Goal: Information Seeking & Learning: Learn about a topic

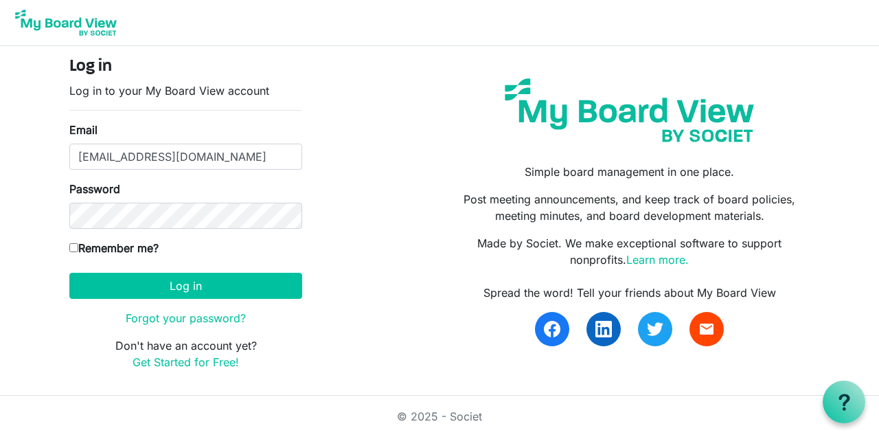
click at [75, 245] on input "Remember me?" at bounding box center [73, 247] width 9 height 9
checkbox input "true"
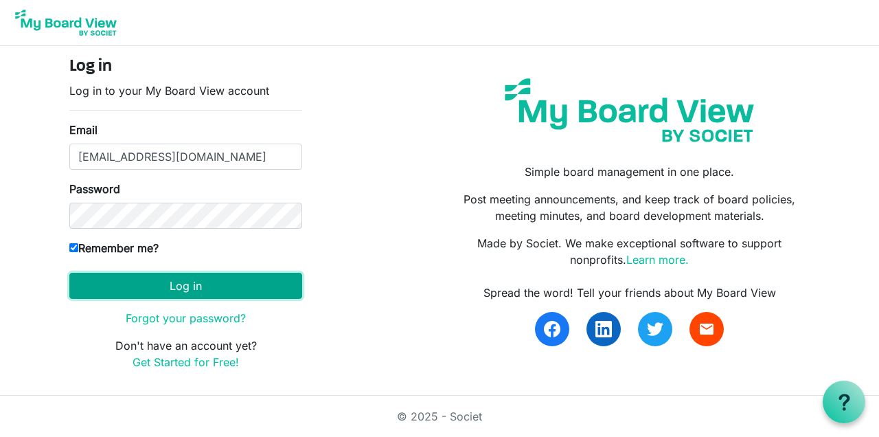
click at [196, 287] on button "Log in" at bounding box center [185, 286] width 233 height 26
click at [211, 293] on button "Log in" at bounding box center [185, 286] width 233 height 26
click at [203, 291] on button "Log in" at bounding box center [185, 286] width 233 height 26
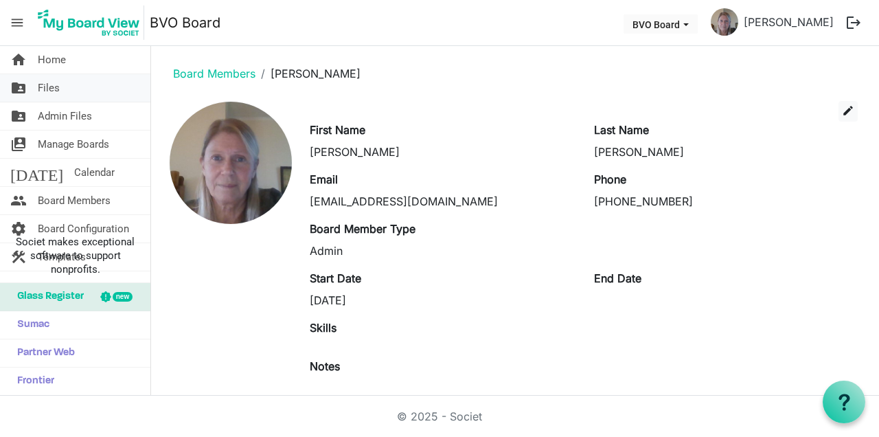
click at [60, 87] on link "folder_shared Files" at bounding box center [75, 87] width 150 height 27
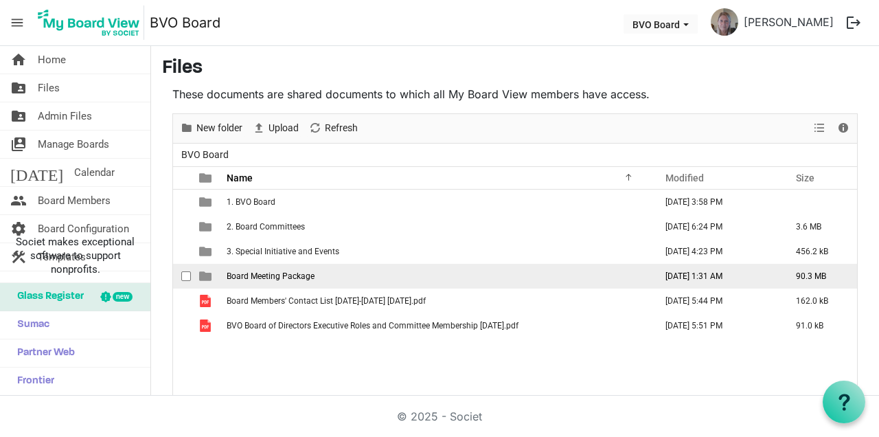
click at [280, 273] on span "Board Meeting Package" at bounding box center [271, 276] width 88 height 10
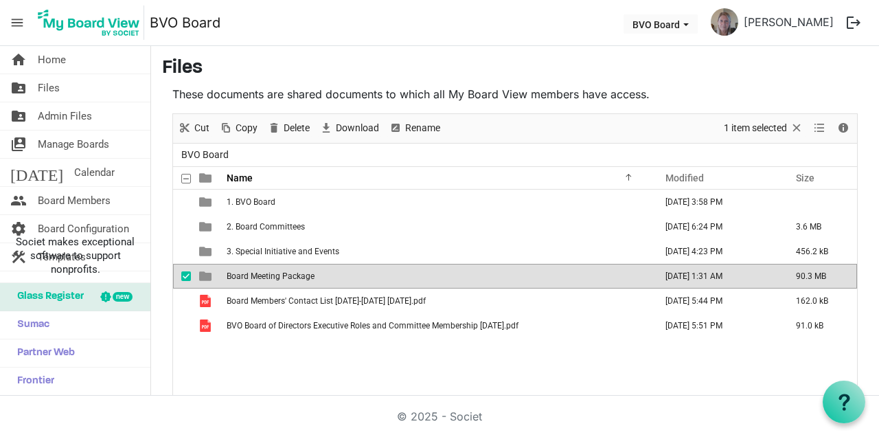
click at [296, 276] on span "Board Meeting Package" at bounding box center [271, 276] width 88 height 10
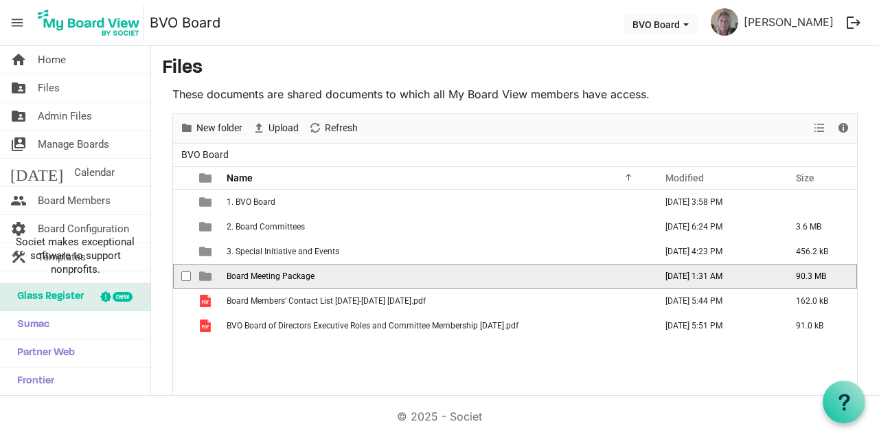
click at [296, 276] on span "Board Meeting Package" at bounding box center [271, 276] width 88 height 10
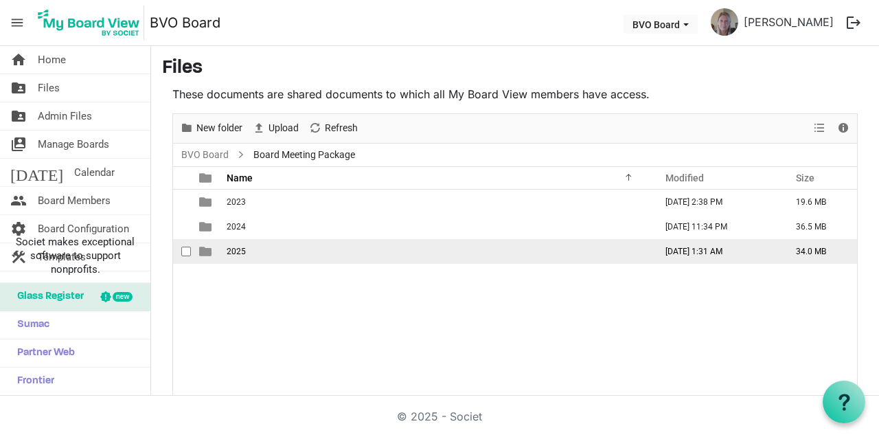
click at [243, 258] on td "2025" at bounding box center [437, 251] width 429 height 25
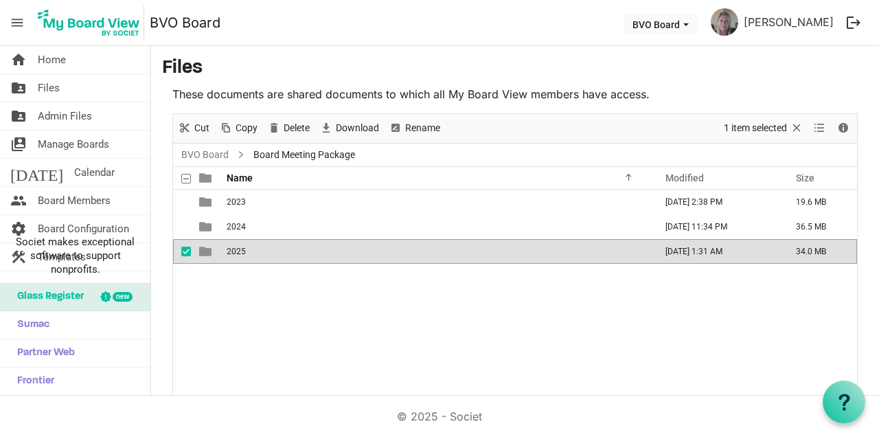
click at [243, 258] on td "2025" at bounding box center [437, 251] width 429 height 25
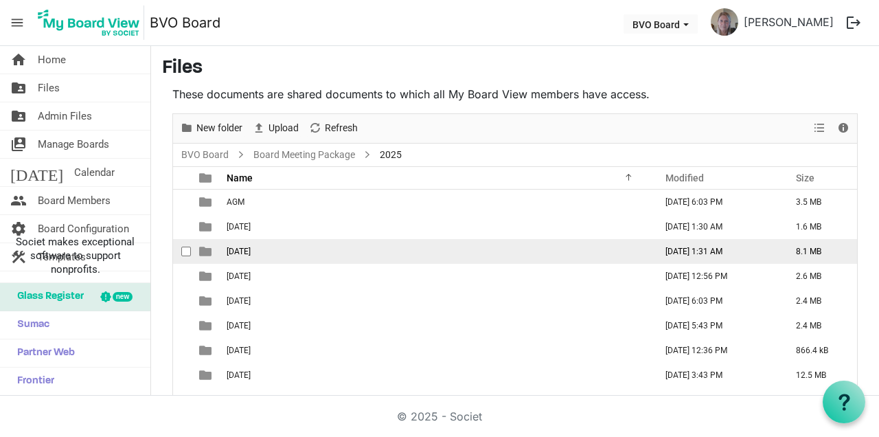
click at [251, 254] on span "August 28, 2025" at bounding box center [239, 252] width 24 height 10
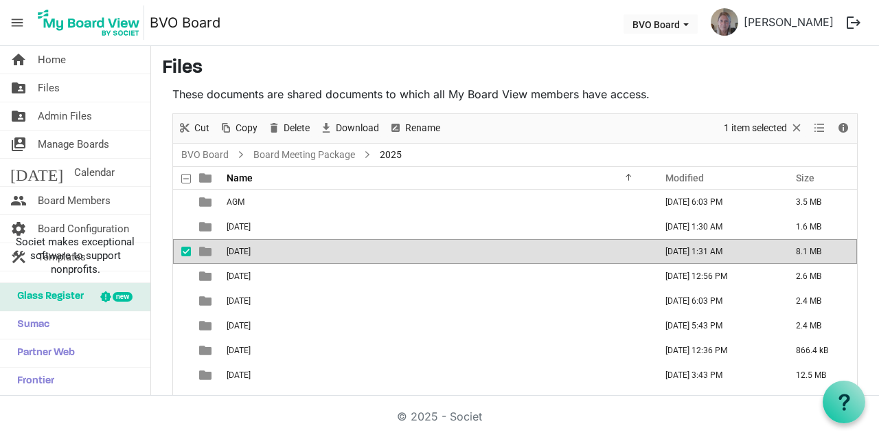
click at [251, 254] on span "August 28, 2025" at bounding box center [239, 252] width 24 height 10
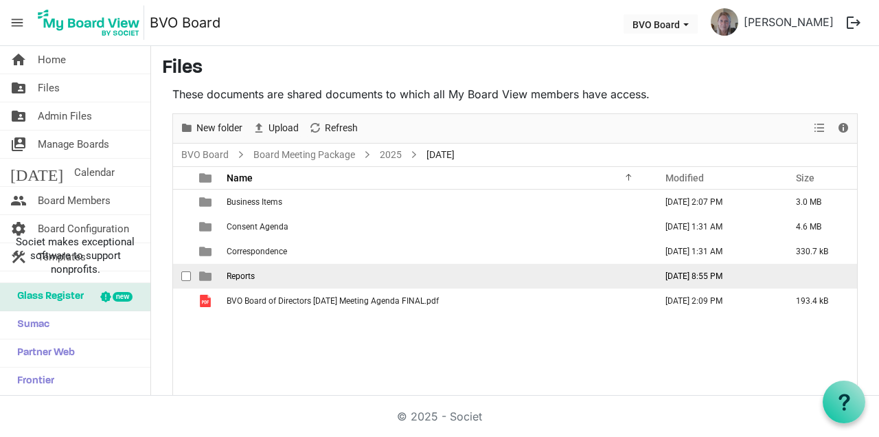
click at [254, 282] on td "Reports" at bounding box center [437, 276] width 429 height 25
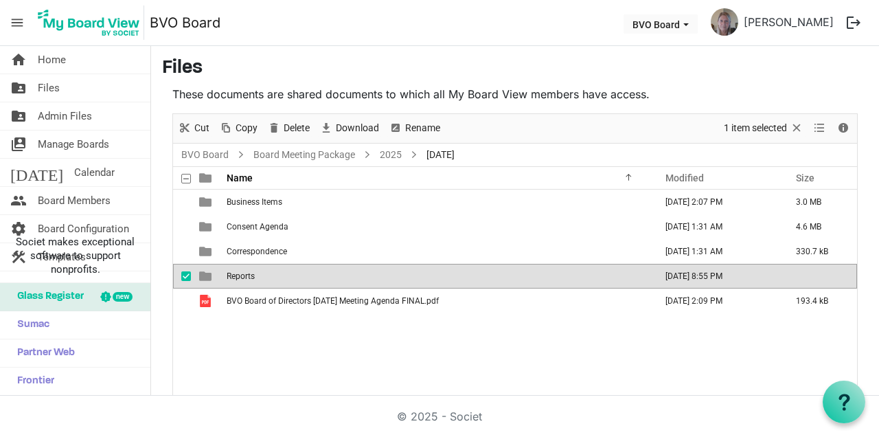
click at [249, 273] on span "Reports" at bounding box center [241, 276] width 28 height 10
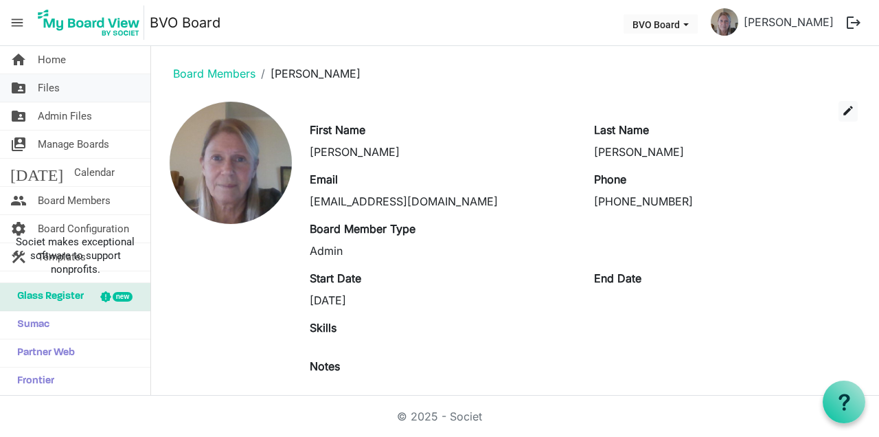
click at [67, 100] on link "folder_shared Files" at bounding box center [75, 87] width 150 height 27
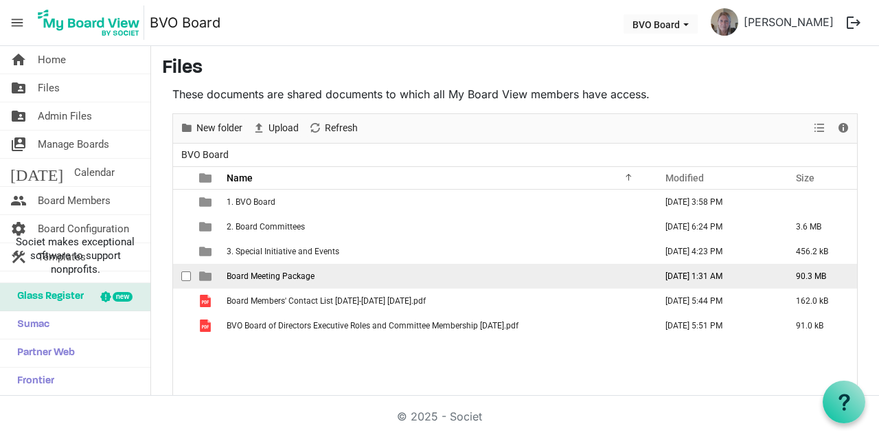
click at [303, 272] on span "Board Meeting Package" at bounding box center [271, 276] width 88 height 10
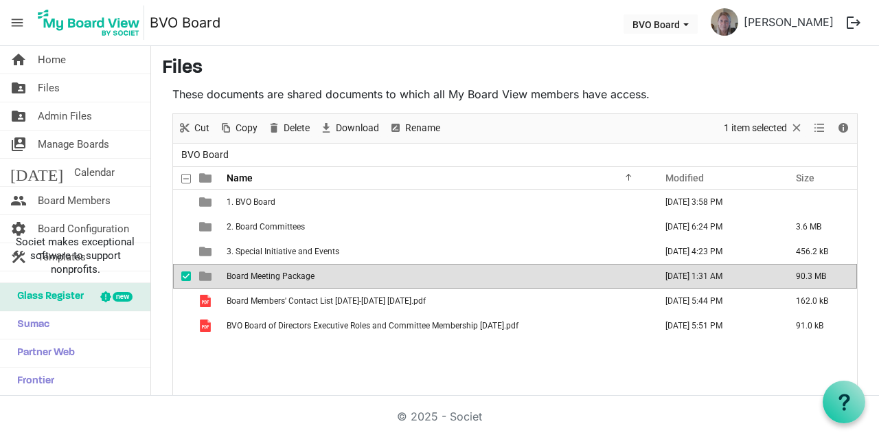
click at [315, 275] on td "Board Meeting Package" at bounding box center [437, 276] width 429 height 25
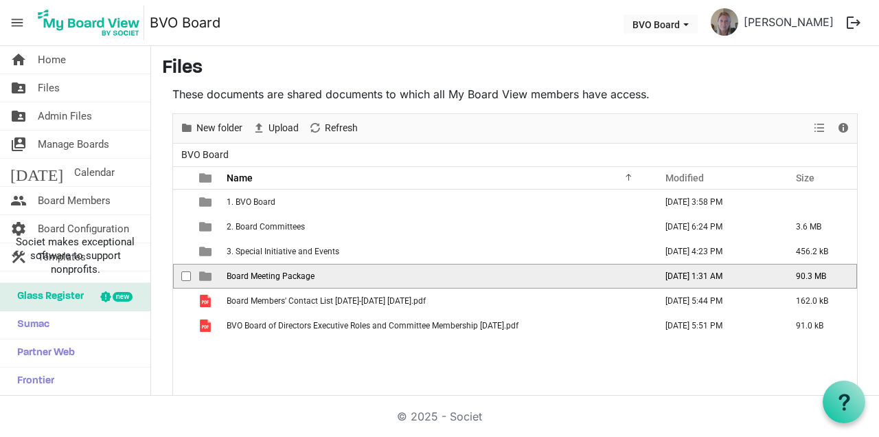
click at [309, 279] on span "Board Meeting Package" at bounding box center [271, 276] width 88 height 10
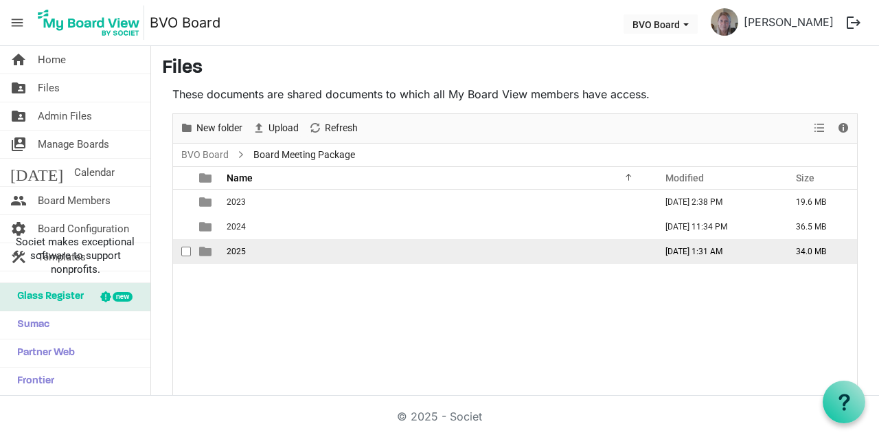
click at [253, 258] on td "2025" at bounding box center [437, 251] width 429 height 25
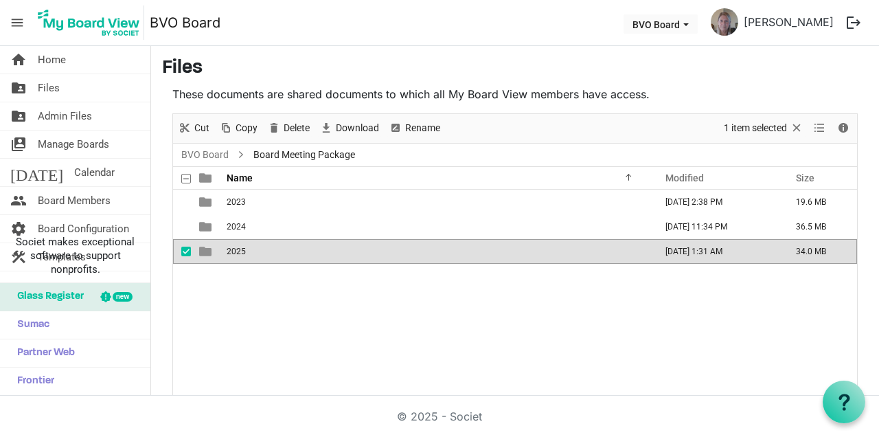
click at [249, 259] on td "2025" at bounding box center [437, 251] width 429 height 25
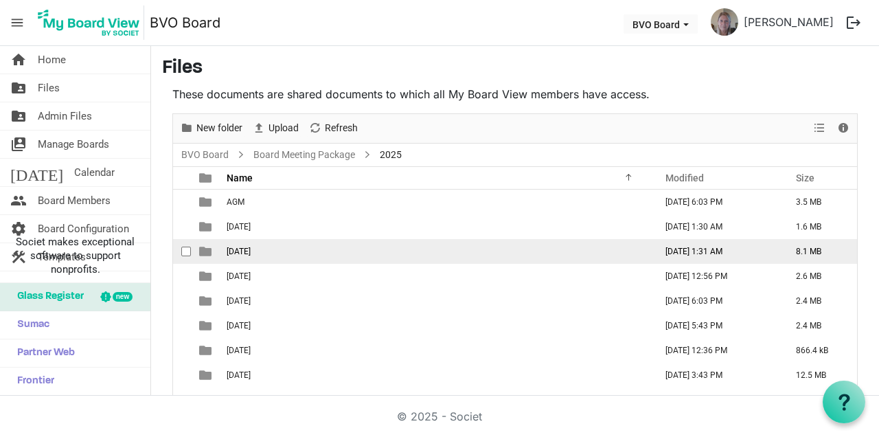
click at [289, 255] on td "August 28, 2025" at bounding box center [437, 251] width 429 height 25
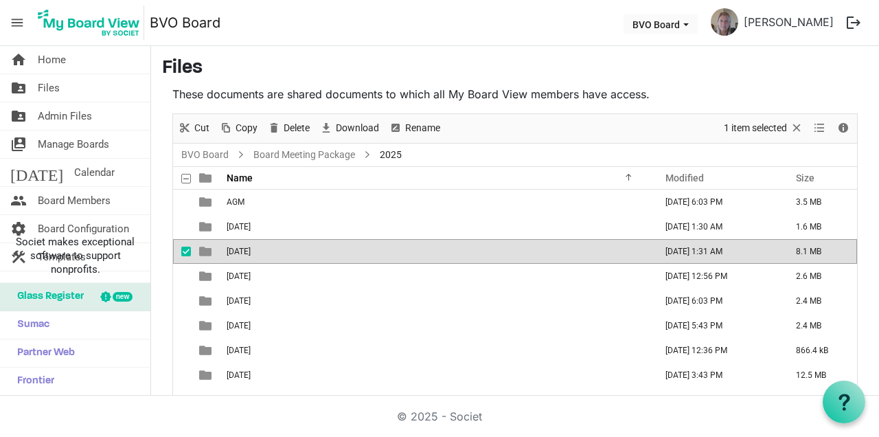
click at [284, 258] on td "August 28, 2025" at bounding box center [437, 251] width 429 height 25
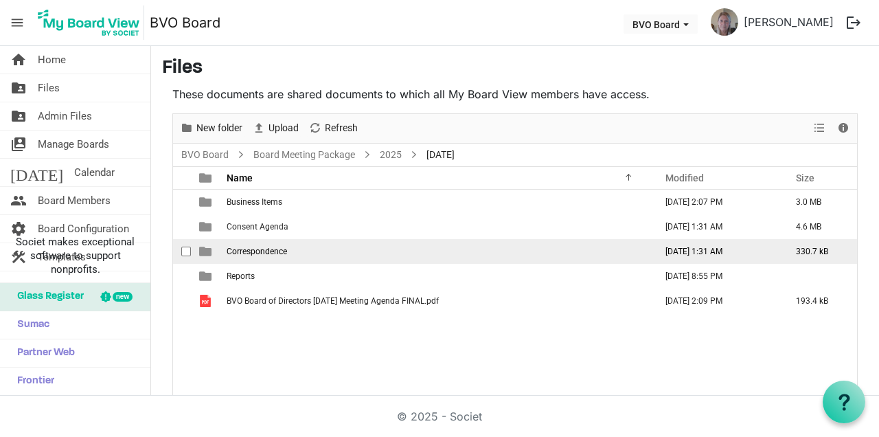
click at [284, 258] on td "Correspondence" at bounding box center [437, 251] width 429 height 25
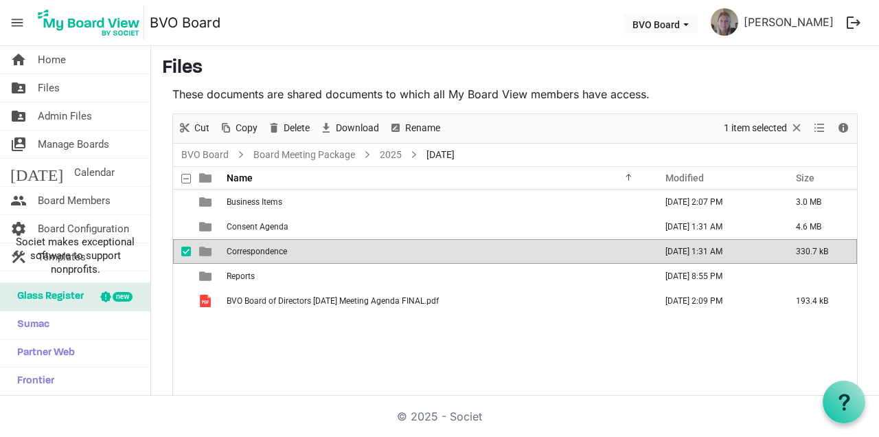
click at [278, 251] on span "Correspondence" at bounding box center [257, 252] width 60 height 10
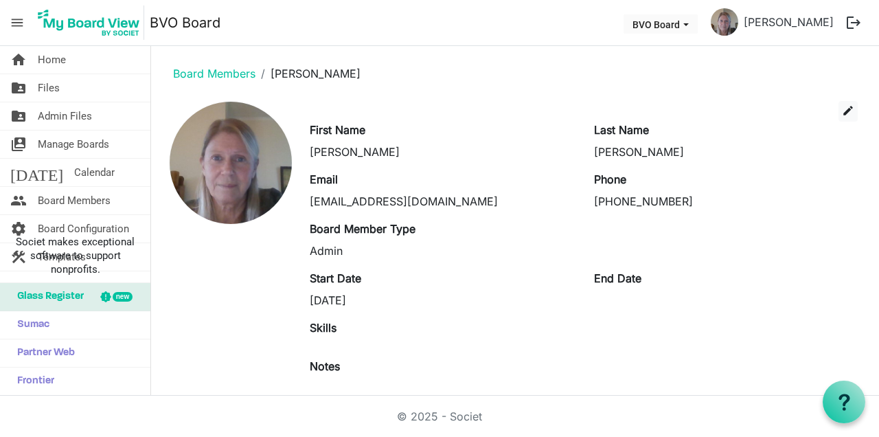
click at [55, 79] on span "Files" at bounding box center [49, 87] width 22 height 27
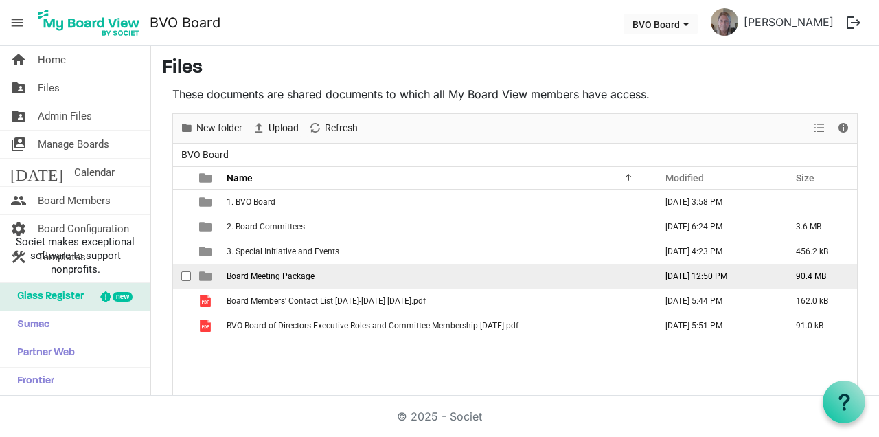
click at [251, 279] on span "Board Meeting Package" at bounding box center [271, 276] width 88 height 10
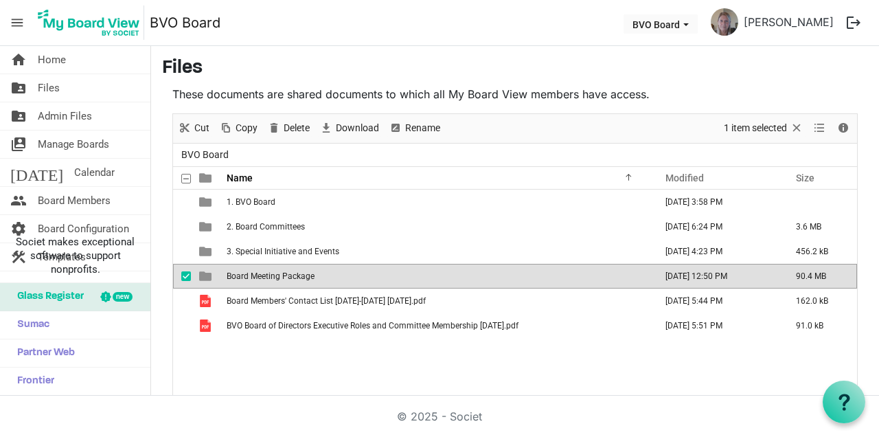
click at [251, 279] on span "Board Meeting Package" at bounding box center [271, 276] width 88 height 10
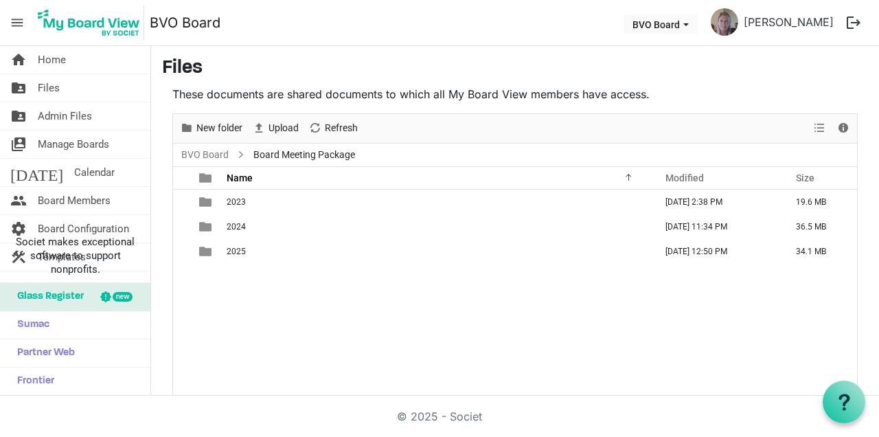
click at [256, 277] on div "2023 December 21, 2023 2:38 PM 19.6 MB 2024 December 18, 2024 11:34 PM 36.5 MB …" at bounding box center [515, 306] width 684 height 232
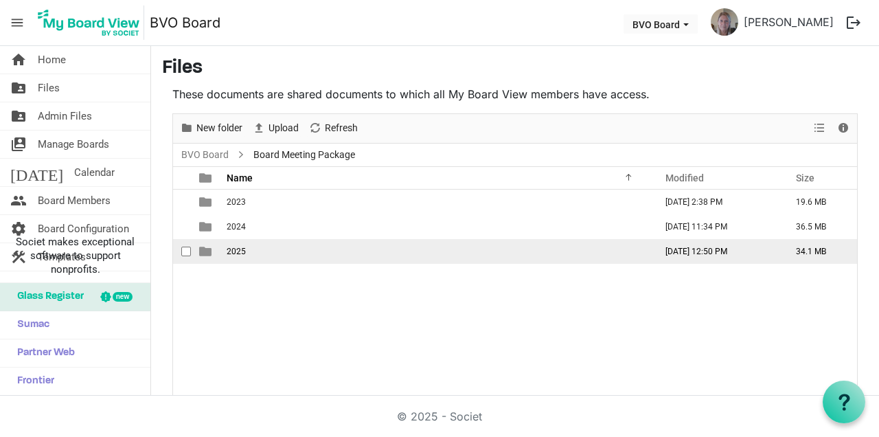
click at [249, 247] on td "2025" at bounding box center [437, 251] width 429 height 25
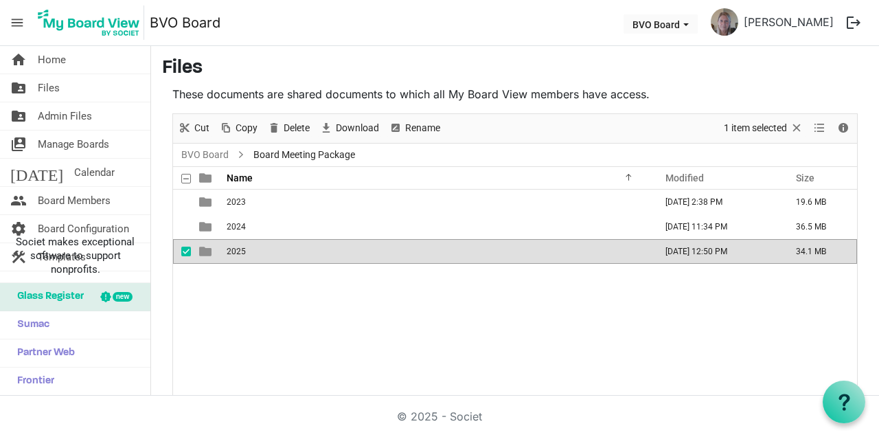
click at [249, 247] on td "2025" at bounding box center [437, 251] width 429 height 25
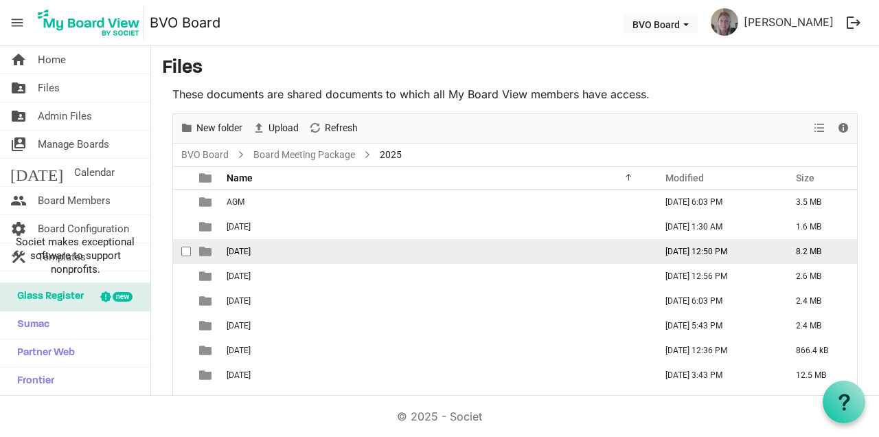
click at [251, 249] on span "August 28, 2025" at bounding box center [239, 252] width 24 height 10
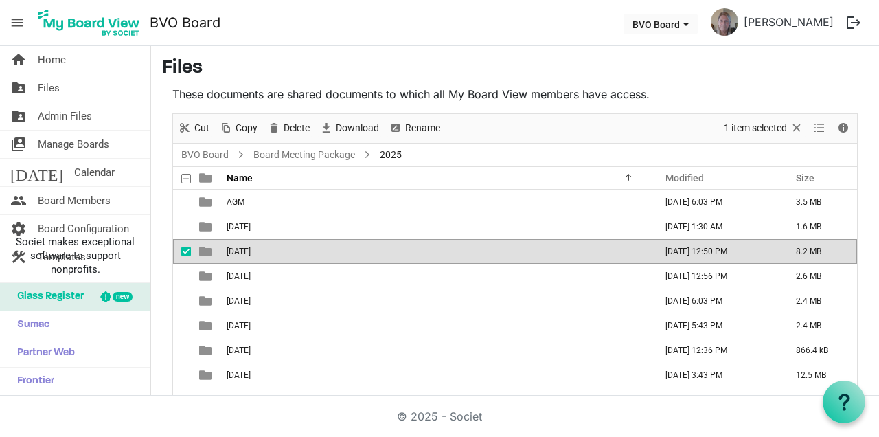
click at [251, 249] on span "August 28, 2025" at bounding box center [239, 252] width 24 height 10
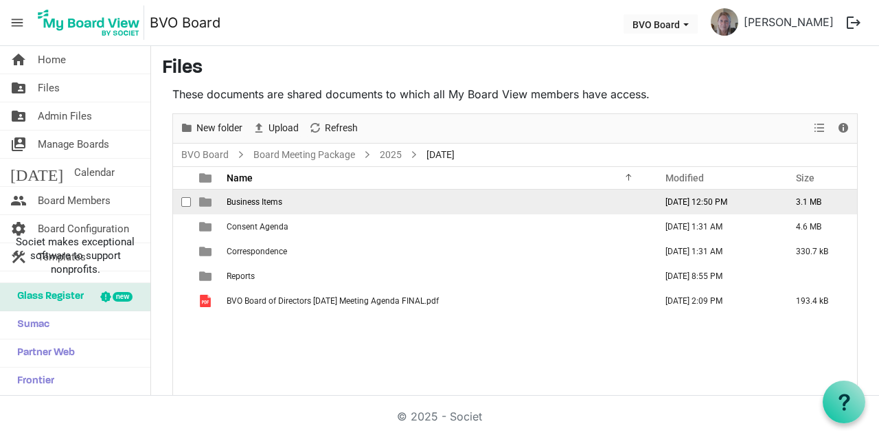
click at [281, 205] on span "Business Items" at bounding box center [255, 202] width 56 height 10
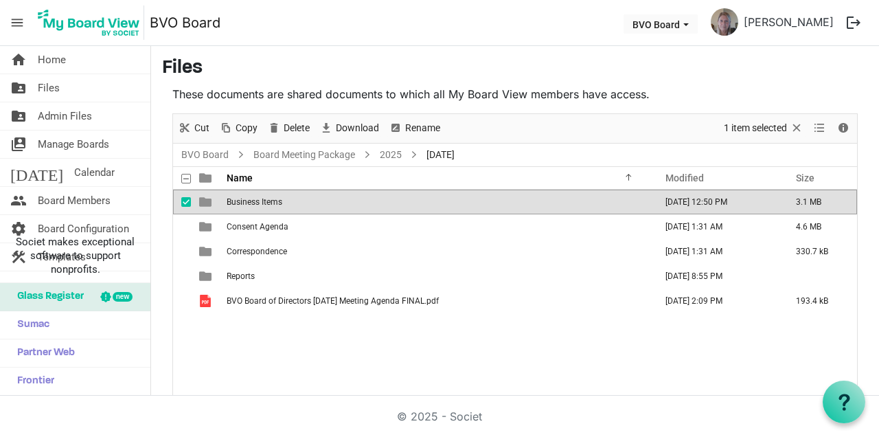
click at [281, 205] on span "Business Items" at bounding box center [255, 202] width 56 height 10
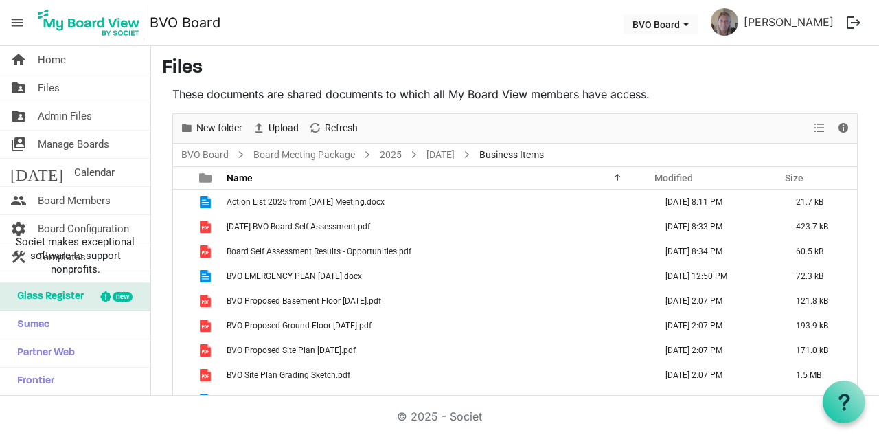
click at [751, 98] on p "These documents are shared documents to which all My Board View members have ac…" at bounding box center [515, 94] width 686 height 16
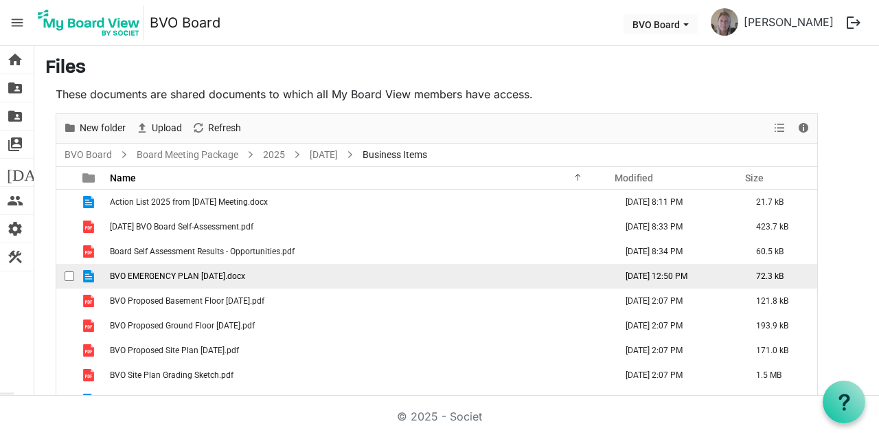
click at [245, 277] on span "BVO EMERGENCY PLAN August 25, 2025.docx" at bounding box center [177, 276] width 135 height 10
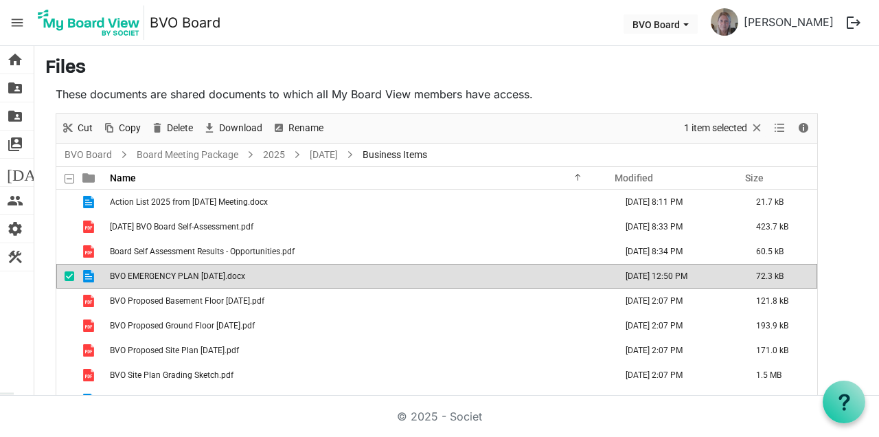
click at [298, 276] on td "BVO EMERGENCY PLAN [DATE].docx" at bounding box center [359, 276] width 506 height 25
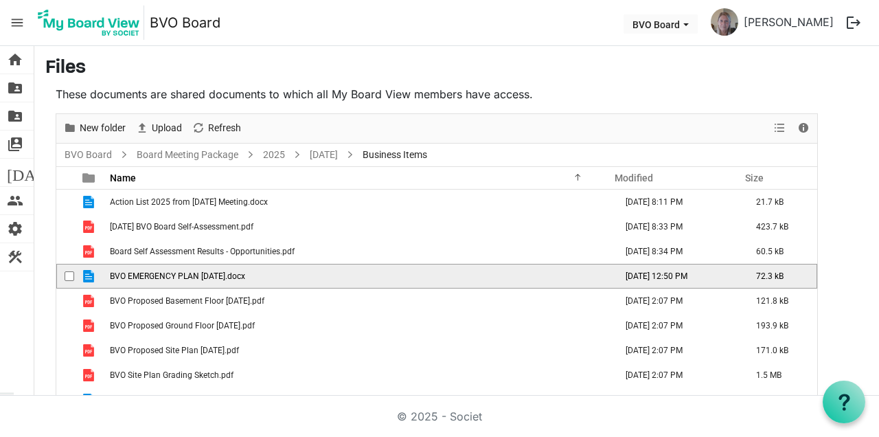
click at [297, 276] on td "BVO EMERGENCY PLAN [DATE].docx" at bounding box center [359, 276] width 506 height 25
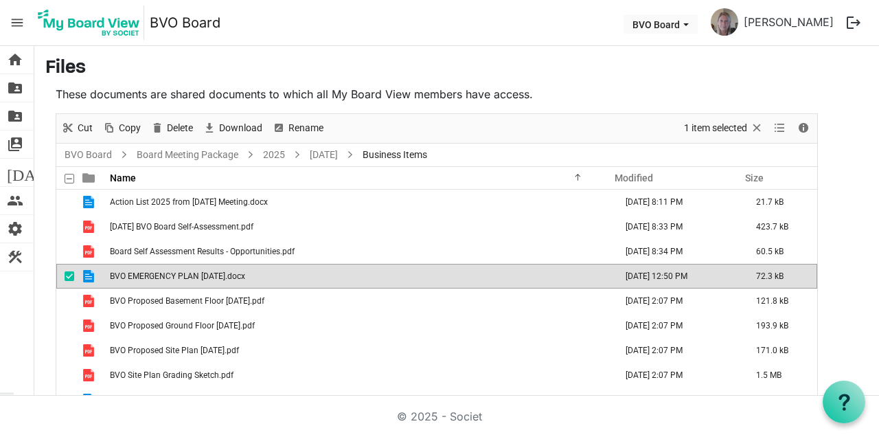
scroll to position [15, 0]
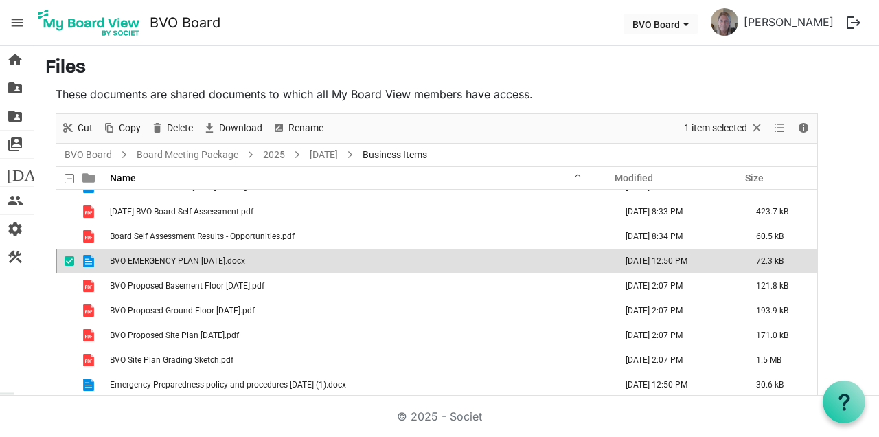
click at [429, 410] on span "Financial Policy-Approved [DATE] Under Revision [DATE] For Board Approval on [D…" at bounding box center [276, 410] width 333 height 10
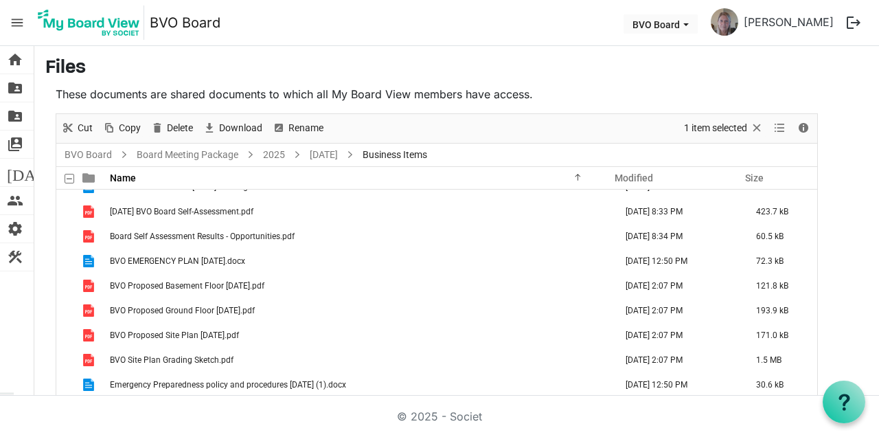
click at [430, 410] on span "Financial Policy-Approved Aug 2023 Under Revision July 2025 For Board Approval …" at bounding box center [276, 410] width 333 height 10
click at [435, 409] on span "Financial Policy-Approved Aug 2023 Under Revision July 2025 For Board Approval …" at bounding box center [276, 410] width 333 height 10
click at [517, 436] on div "© 2025 - Societ" at bounding box center [439, 416] width 783 height 41
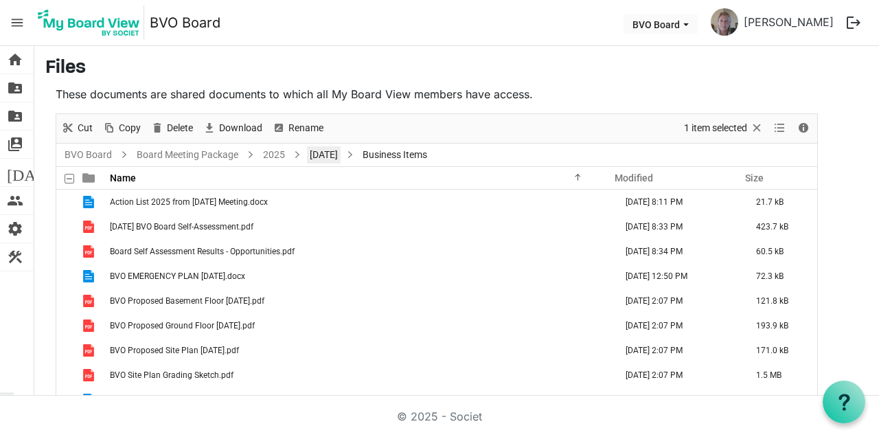
click at [341, 161] on link "August 28, 2025" at bounding box center [324, 154] width 34 height 17
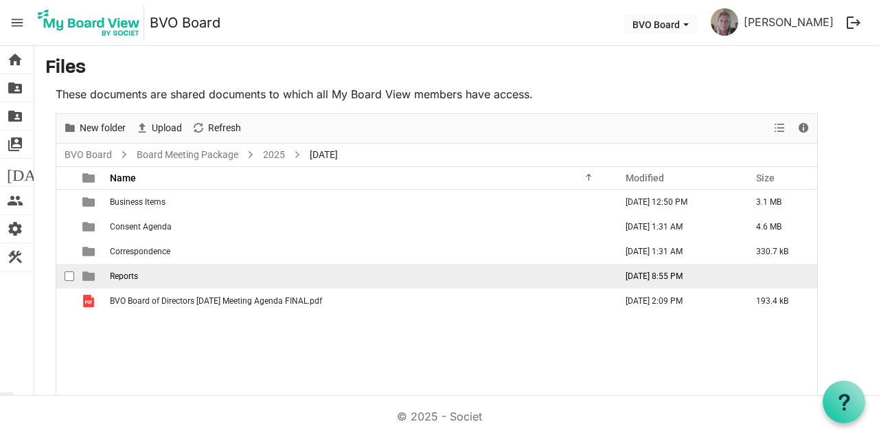
click at [127, 271] on span "Reports" at bounding box center [124, 276] width 28 height 10
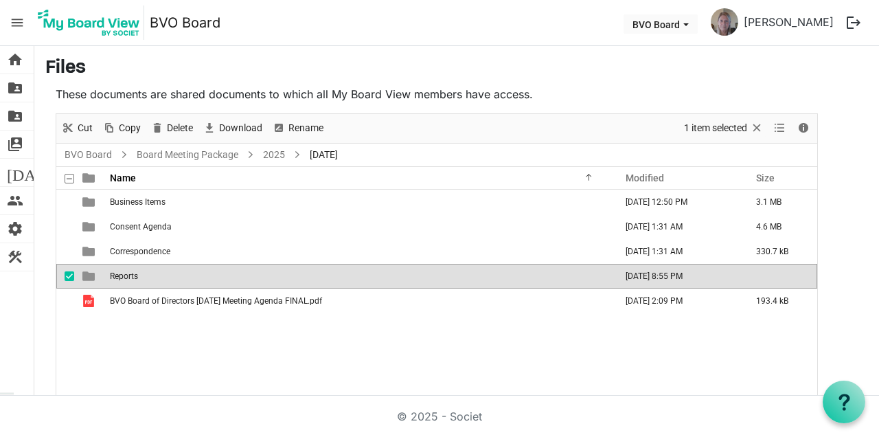
click at [127, 271] on span "Reports" at bounding box center [124, 276] width 28 height 10
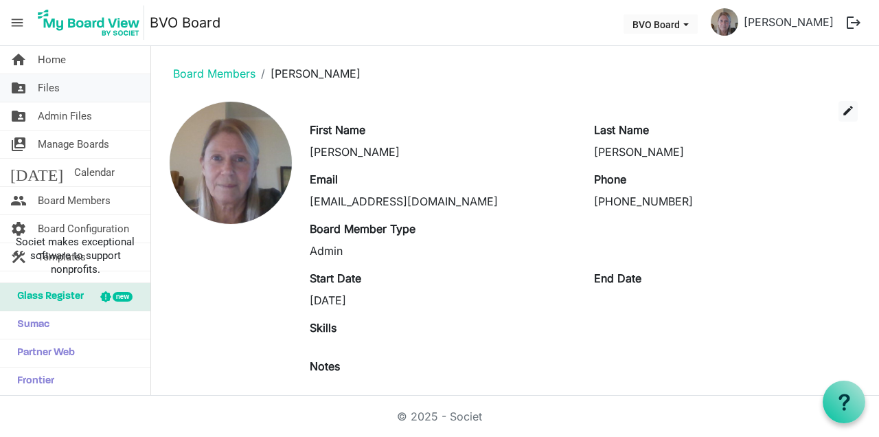
click at [50, 86] on span "Files" at bounding box center [49, 87] width 22 height 27
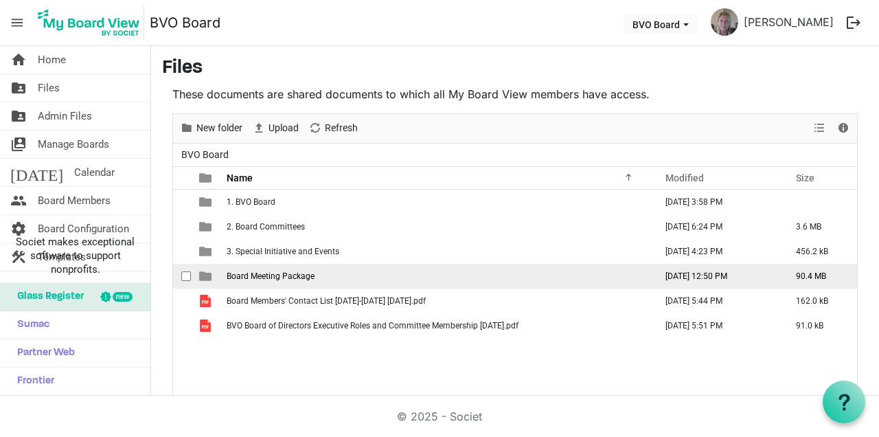
click at [264, 276] on span "Board Meeting Package" at bounding box center [271, 276] width 88 height 10
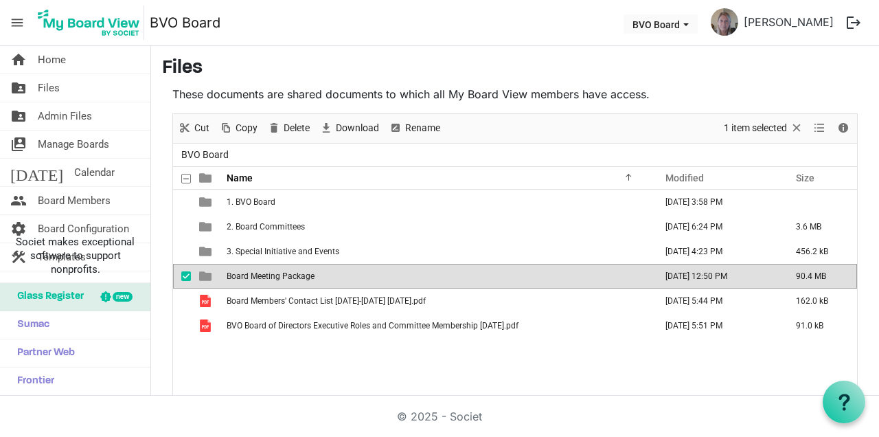
click at [264, 276] on span "Board Meeting Package" at bounding box center [271, 276] width 88 height 10
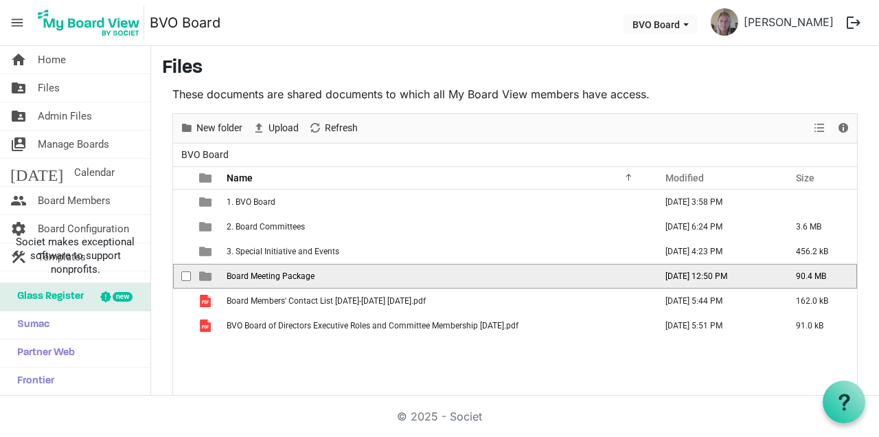
click at [264, 276] on span "Board Meeting Package" at bounding box center [271, 276] width 88 height 10
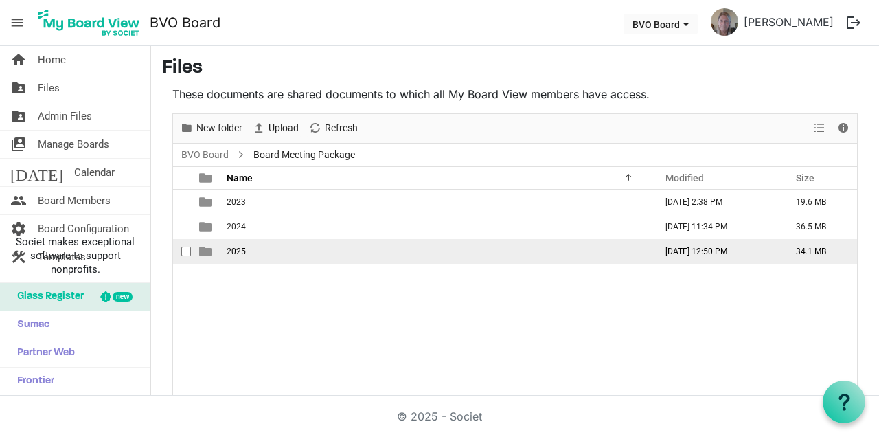
click at [234, 258] on td "2025" at bounding box center [437, 251] width 429 height 25
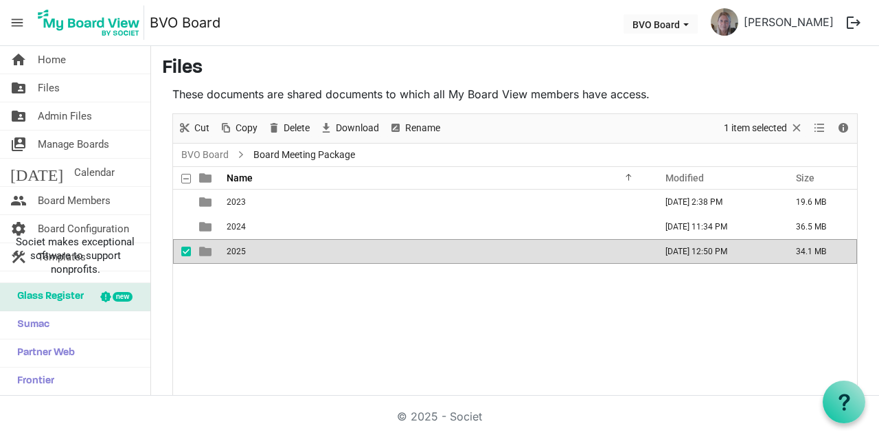
click at [234, 258] on td "2025" at bounding box center [437, 251] width 429 height 25
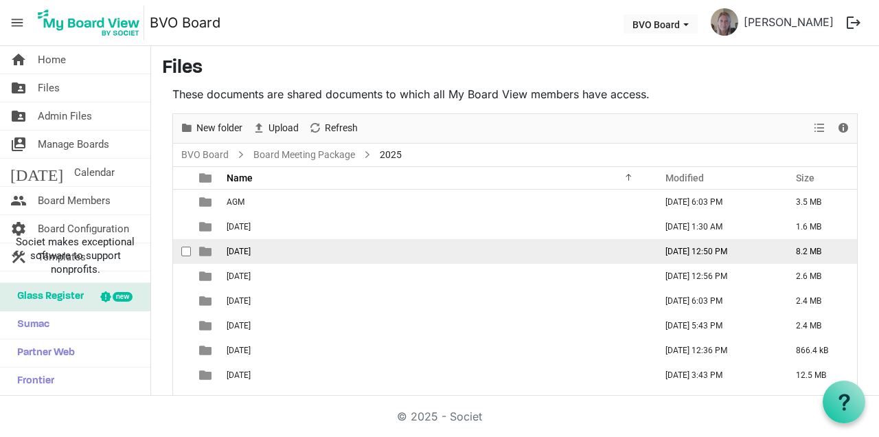
click at [251, 253] on span "[DATE]" at bounding box center [239, 252] width 24 height 10
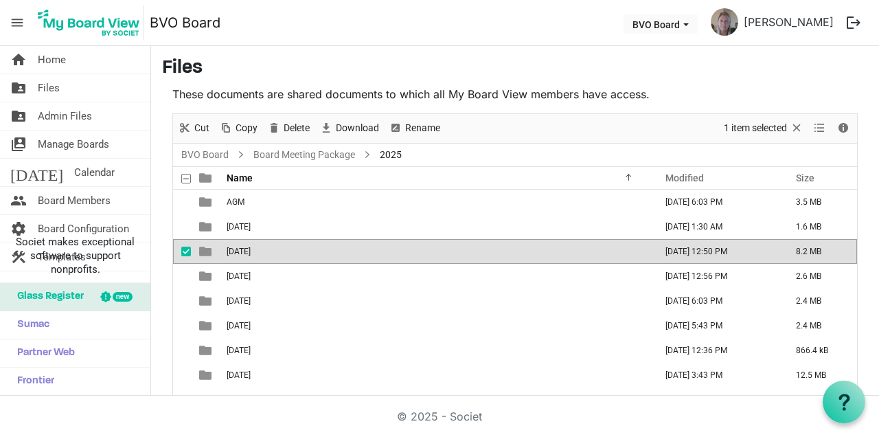
click at [251, 253] on span "[DATE]" at bounding box center [239, 252] width 24 height 10
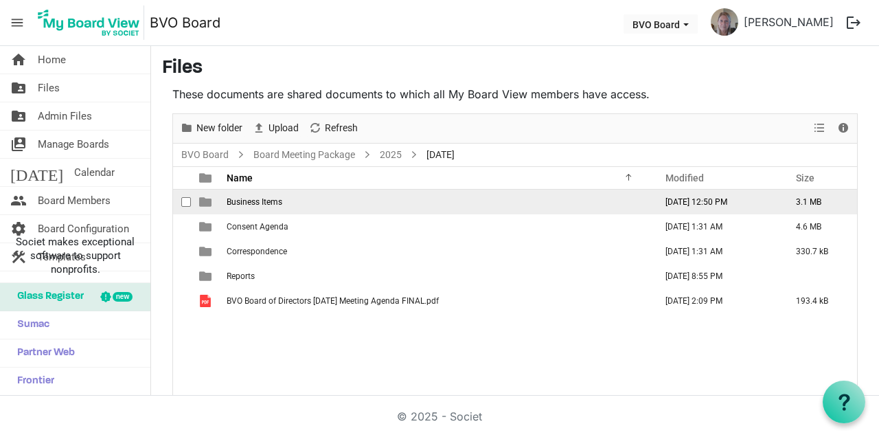
click at [332, 200] on td "Business Items" at bounding box center [437, 202] width 429 height 25
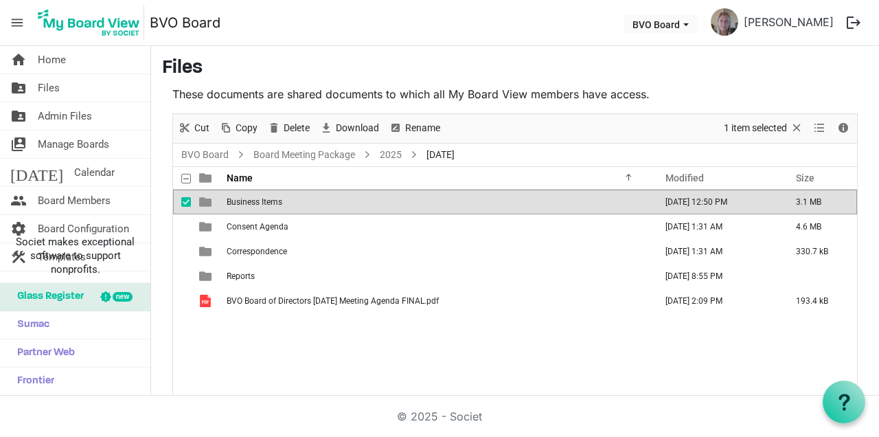
click at [332, 200] on td "Business Items" at bounding box center [437, 202] width 429 height 25
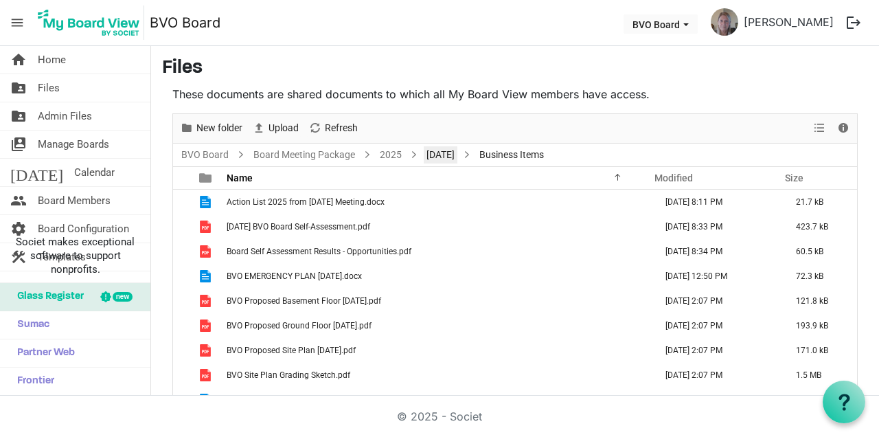
click at [458, 146] on link "[DATE]" at bounding box center [441, 154] width 34 height 17
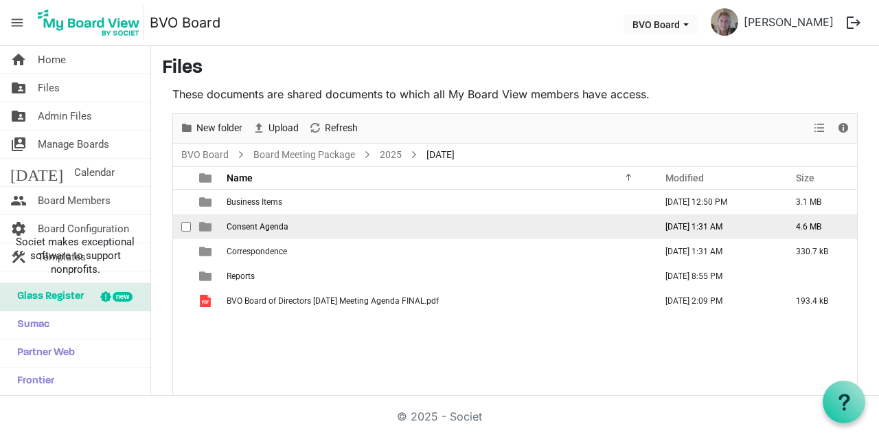
click at [293, 214] on td "Consent Agenda" at bounding box center [437, 226] width 429 height 25
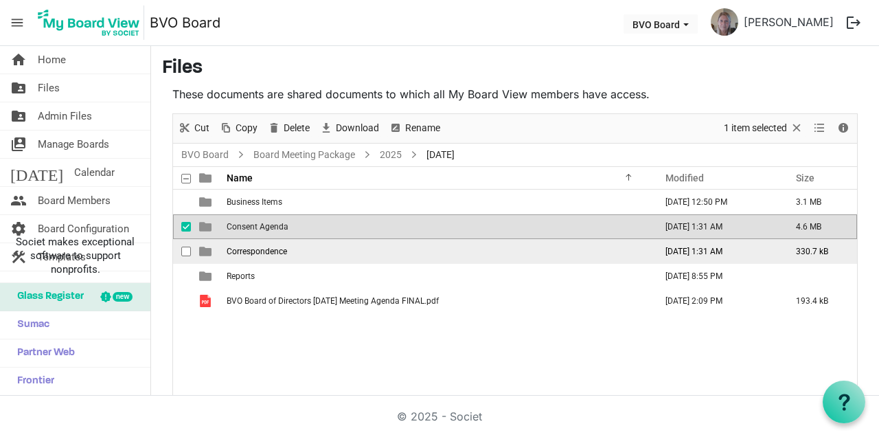
click at [322, 239] on td "Correspondence" at bounding box center [437, 251] width 429 height 25
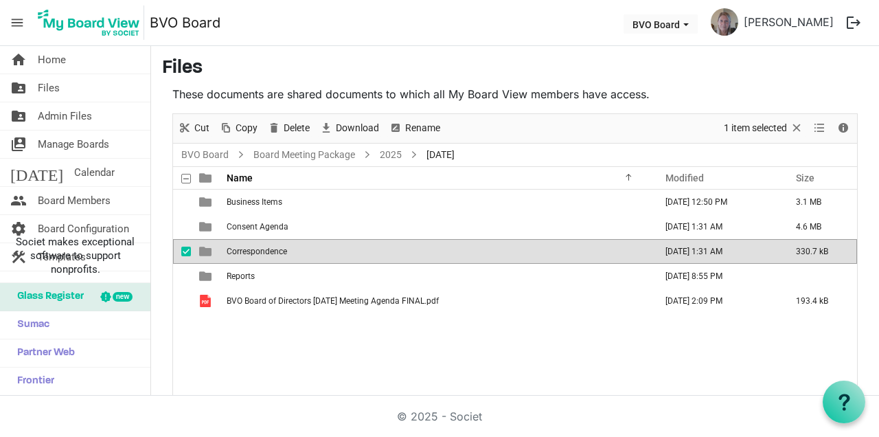
click at [323, 239] on td "Correspondence" at bounding box center [437, 251] width 429 height 25
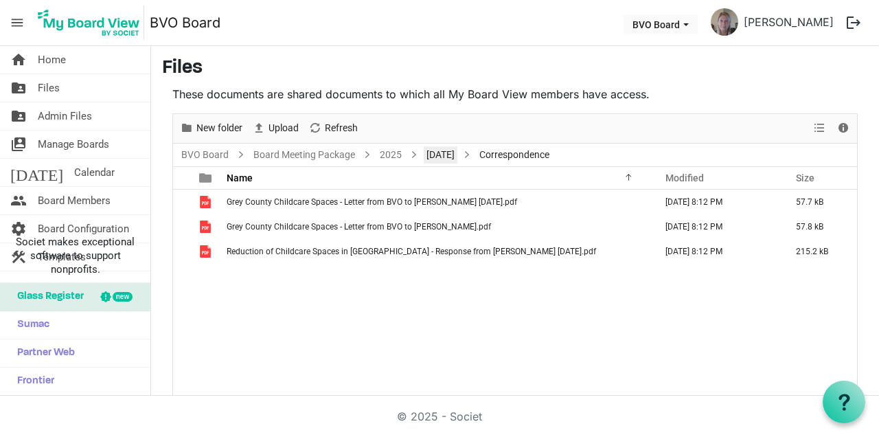
click at [458, 146] on link "[DATE]" at bounding box center [441, 154] width 34 height 17
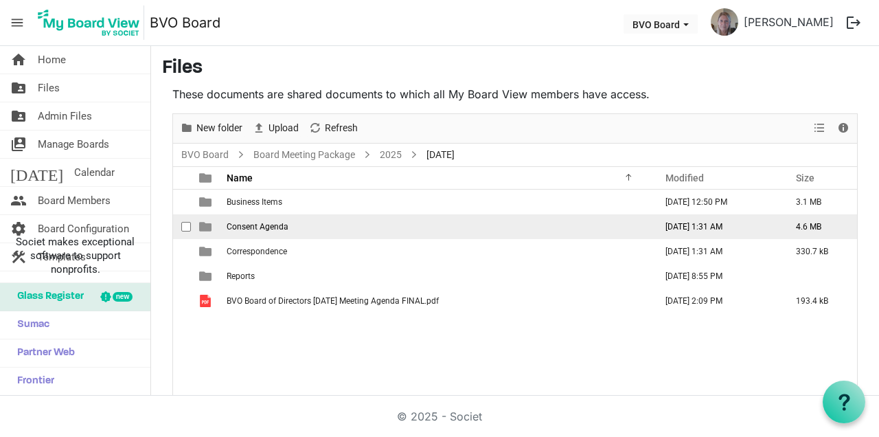
click at [290, 214] on td "Consent Agenda" at bounding box center [437, 226] width 429 height 25
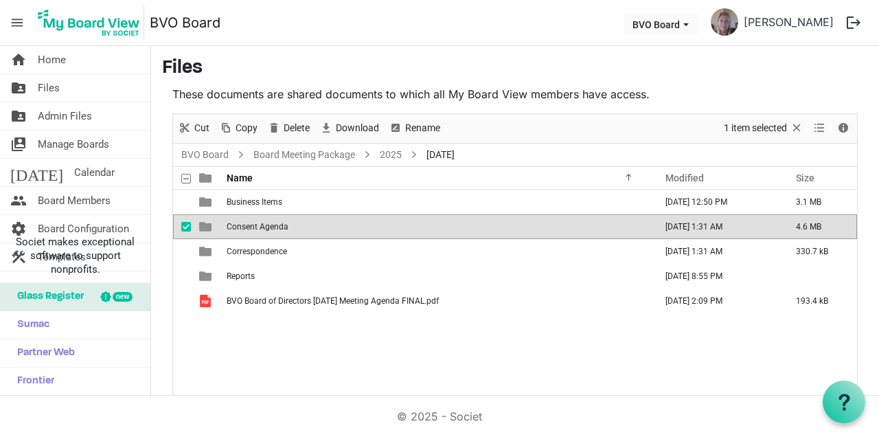
click at [302, 214] on td "Consent Agenda" at bounding box center [437, 226] width 429 height 25
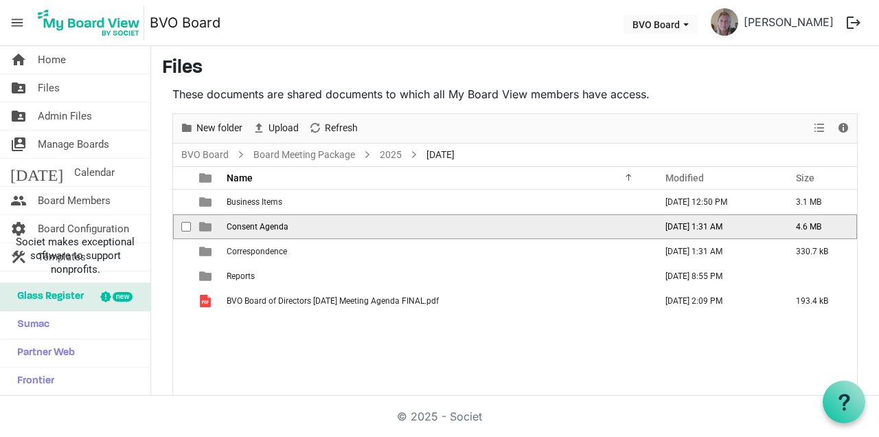
click at [302, 214] on td "Consent Agenda" at bounding box center [437, 226] width 429 height 25
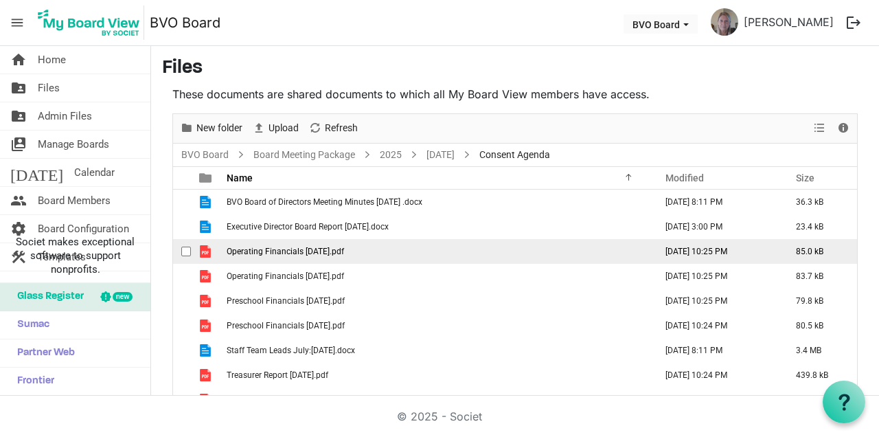
click at [295, 247] on span "Operating Financials July 25.pdf" at bounding box center [285, 252] width 117 height 10
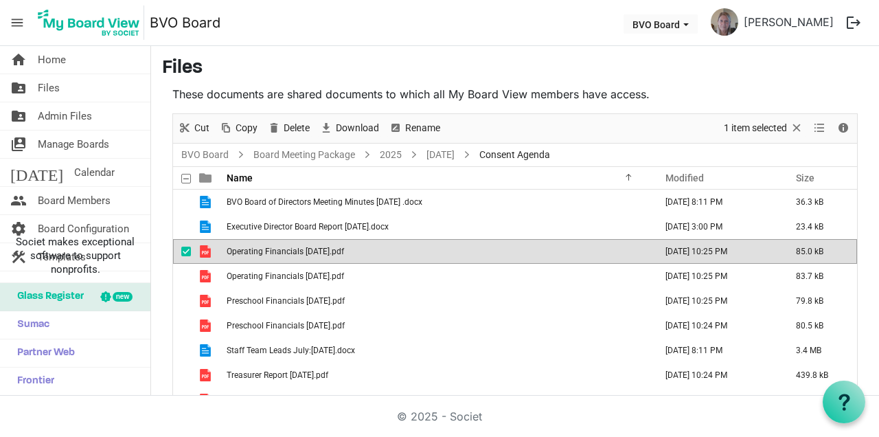
click at [298, 239] on td "Operating Financials July 25.pdf" at bounding box center [437, 251] width 429 height 25
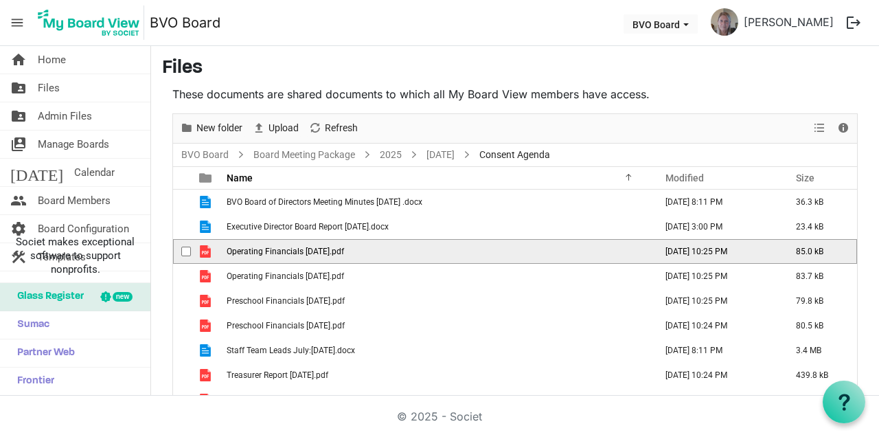
click at [298, 239] on td "Operating Financials July 25.pdf" at bounding box center [437, 251] width 429 height 25
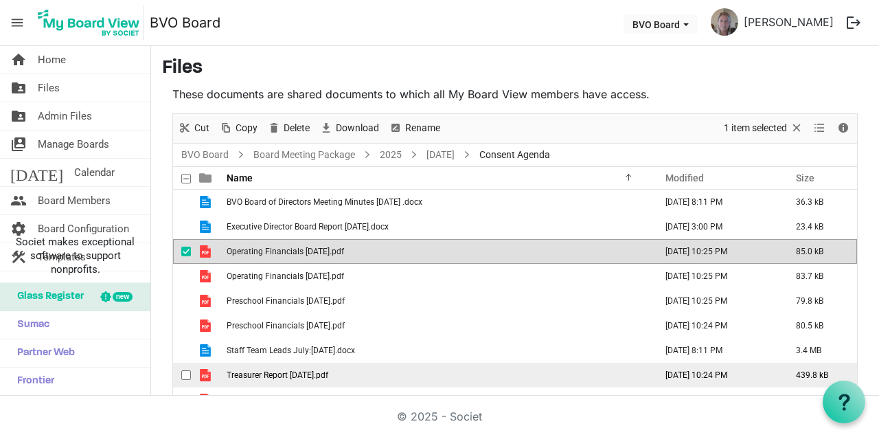
click at [300, 370] on span "Treasurer Report July 25.pdf" at bounding box center [278, 375] width 102 height 10
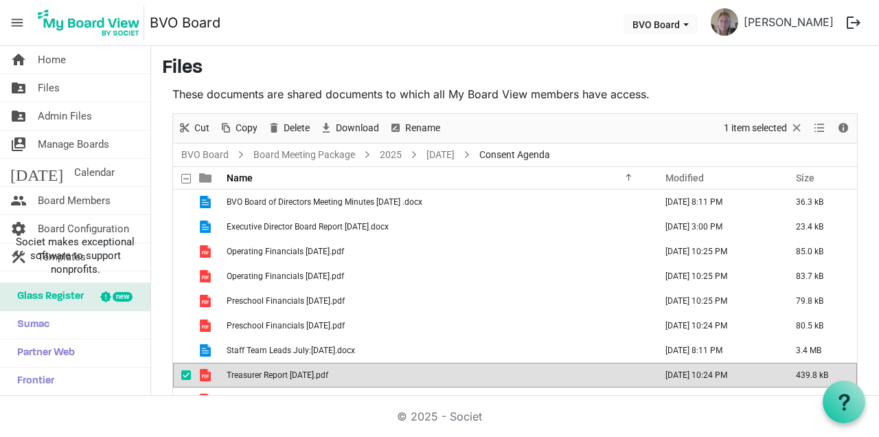
click at [335, 363] on td "Treasurer Report July 25.pdf" at bounding box center [437, 375] width 429 height 25
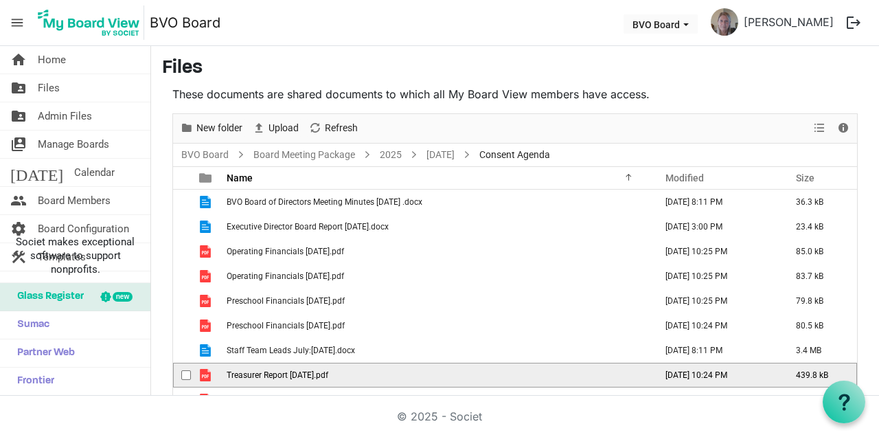
click at [335, 363] on td "Treasurer Report July 25.pdf" at bounding box center [437, 375] width 429 height 25
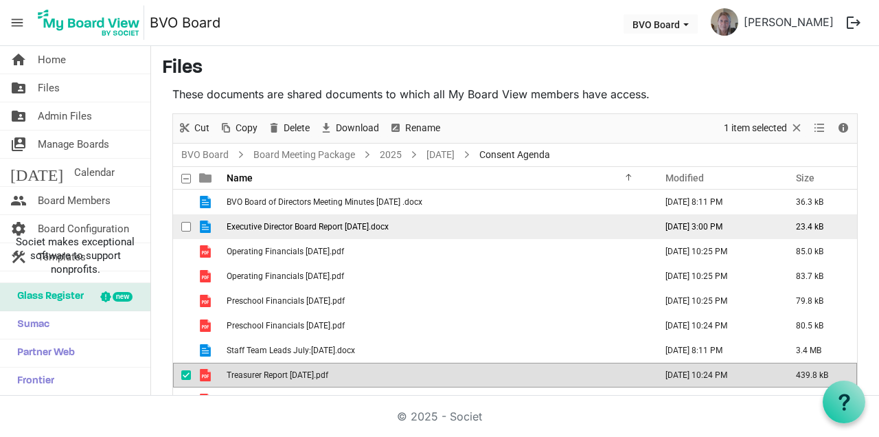
click at [389, 222] on span "Executive Director Board Report August 2025.docx" at bounding box center [308, 227] width 162 height 10
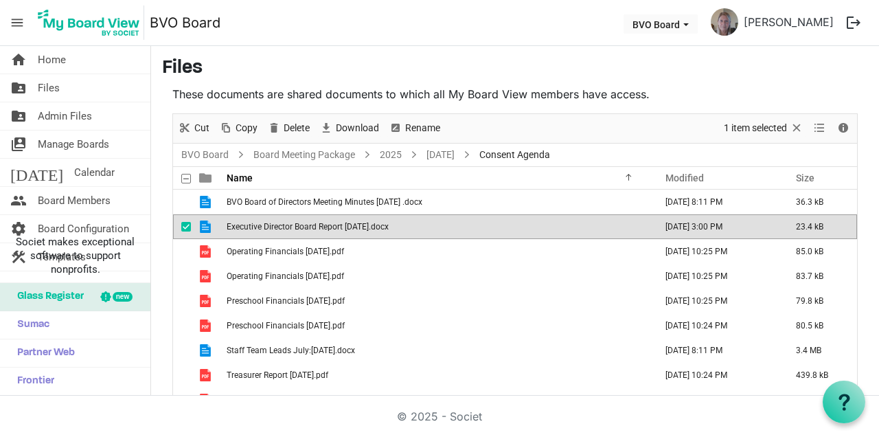
click at [418, 214] on td "Executive Director Board Report August 2025.docx" at bounding box center [437, 226] width 429 height 25
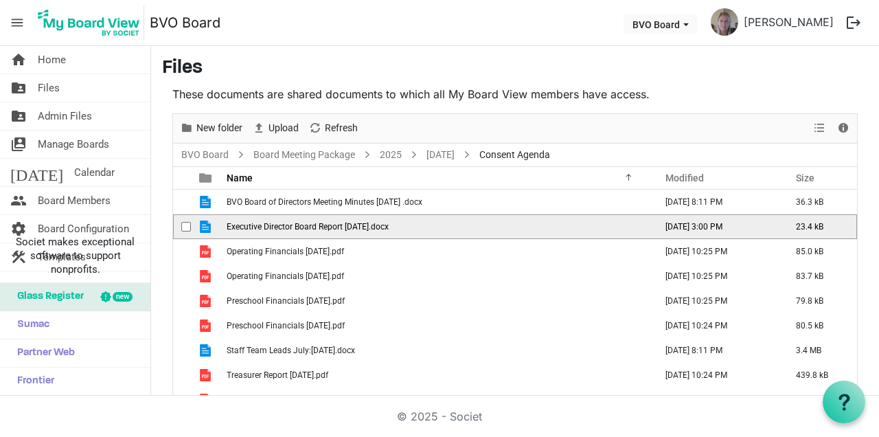
click at [414, 214] on td "Executive Director Board Report August 2025.docx" at bounding box center [437, 226] width 429 height 25
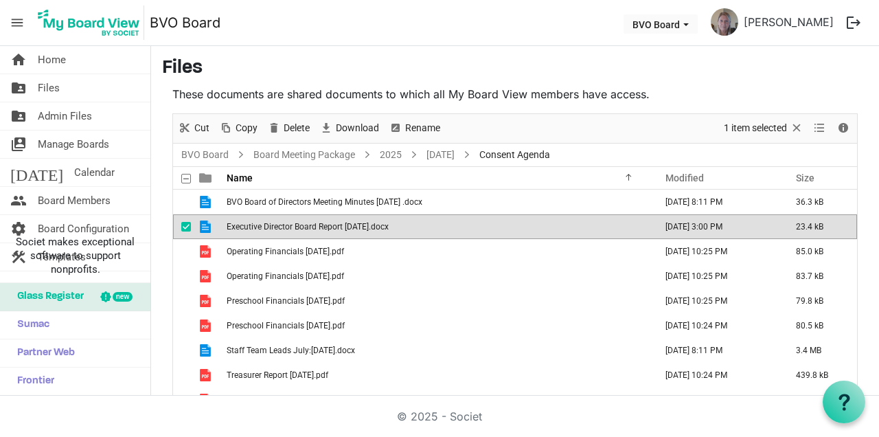
click at [417, 214] on td "Executive Director Board Report August 2025.docx" at bounding box center [437, 226] width 429 height 25
click at [856, 167] on div "Name Modified Size filemanager_grid_header_table" at bounding box center [515, 178] width 684 height 22
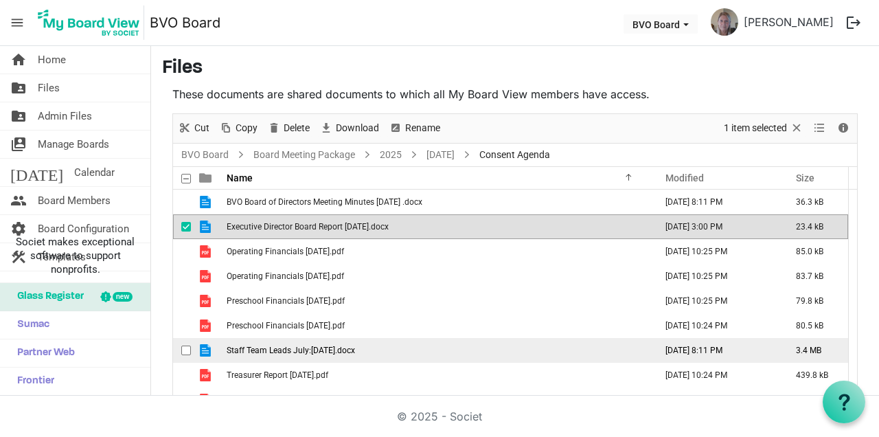
click at [250, 346] on span "Staff Team Leads July:August 2025.docx" at bounding box center [291, 351] width 128 height 10
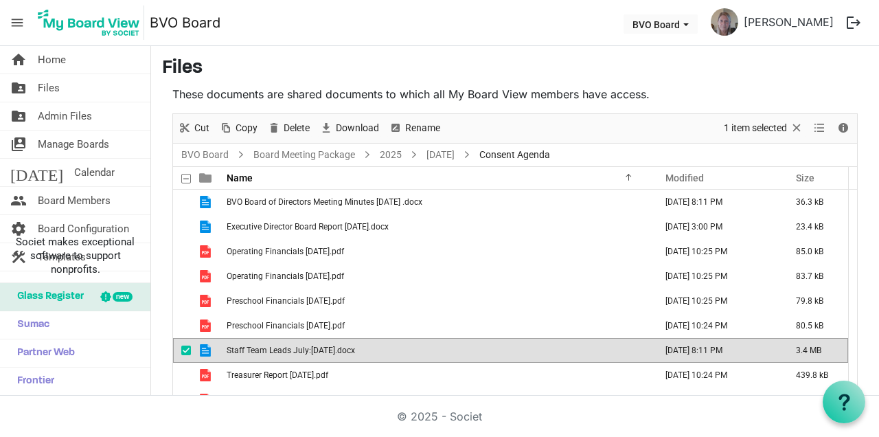
click at [250, 346] on span "Staff Team Leads July:August 2025.docx" at bounding box center [291, 351] width 128 height 10
click at [845, 436] on html "menu BVO Board BVO Board Jayne Sutherland logout home Home folder_shared Files …" at bounding box center [439, 218] width 879 height 437
click at [704, 392] on div "home Home folder_shared Files folder_shared Admin Files switch_account Manage B…" at bounding box center [439, 221] width 879 height 350
click at [458, 146] on link "[DATE]" at bounding box center [441, 154] width 34 height 17
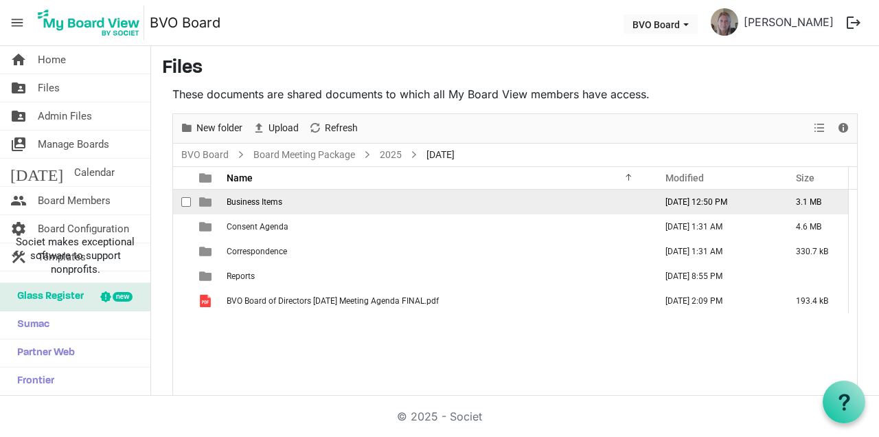
click at [277, 197] on span "Business Items" at bounding box center [255, 202] width 56 height 10
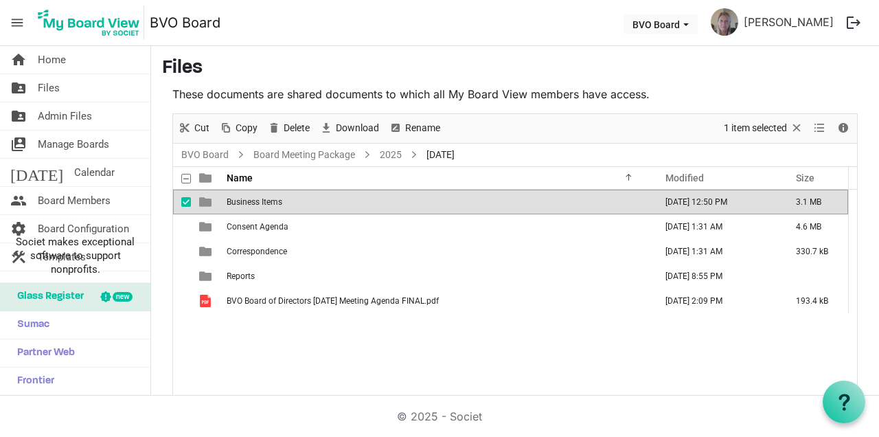
click at [286, 190] on td "Business Items" at bounding box center [437, 202] width 429 height 25
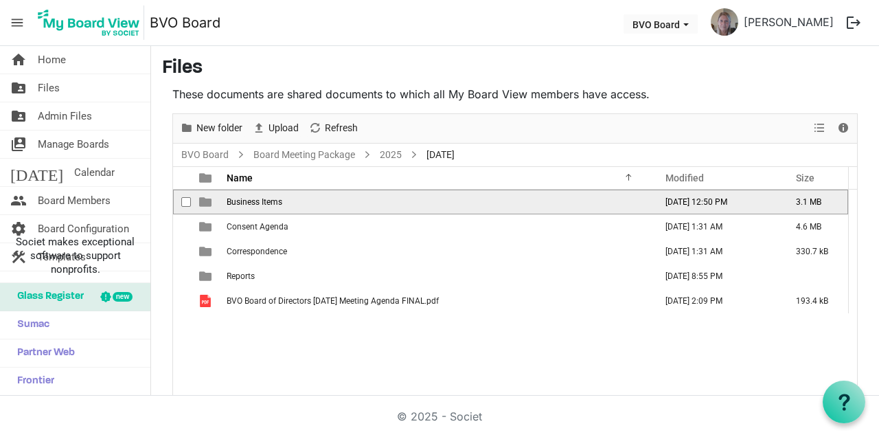
click at [289, 190] on td "Business Items" at bounding box center [437, 202] width 429 height 25
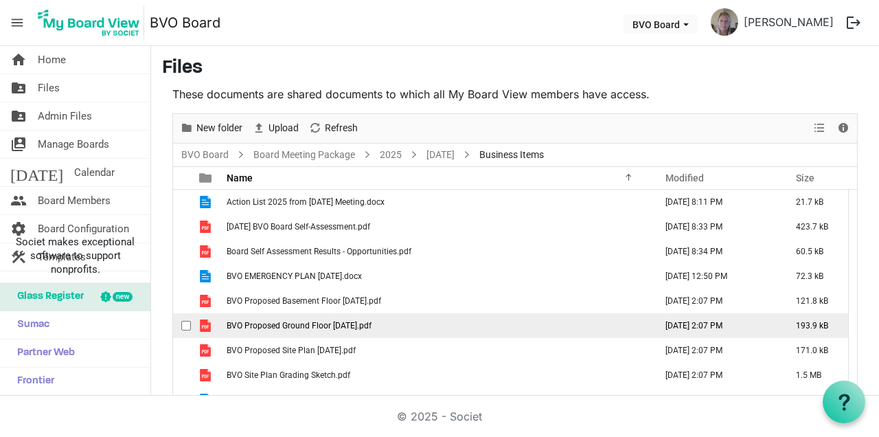
click at [378, 313] on td "BVO Proposed Ground Floor 2025-08-25.pdf" at bounding box center [437, 325] width 429 height 25
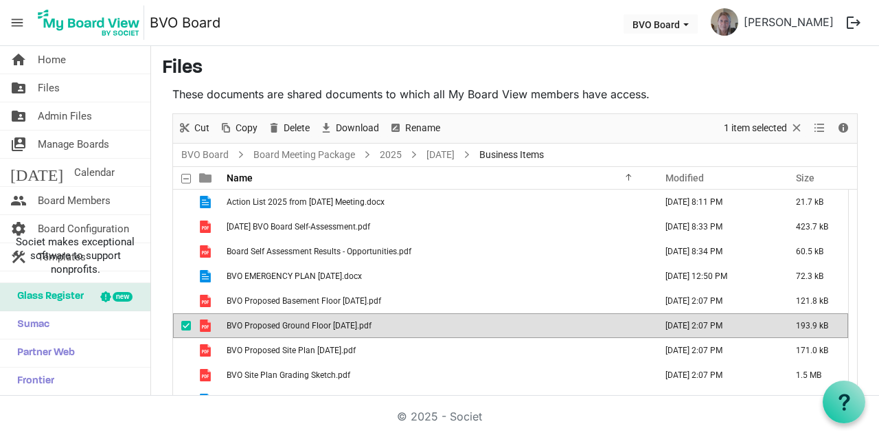
click at [399, 313] on td "BVO Proposed Ground Floor 2025-08-25.pdf" at bounding box center [437, 325] width 429 height 25
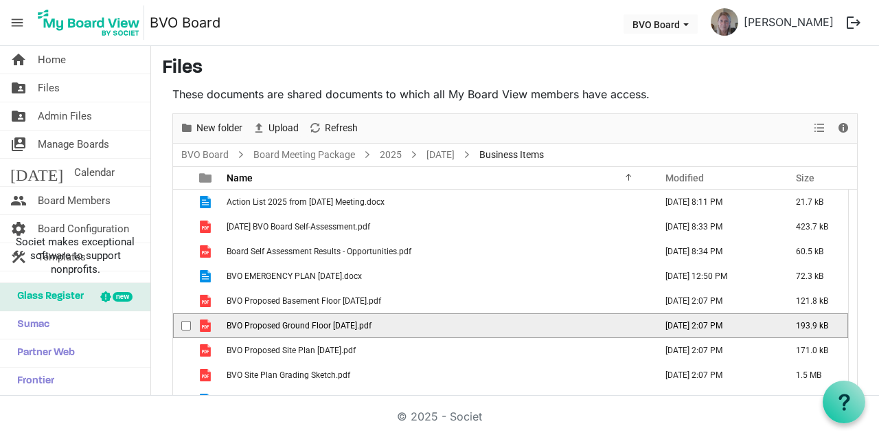
click at [395, 313] on td "BVO Proposed Ground Floor 2025-08-25.pdf" at bounding box center [437, 325] width 429 height 25
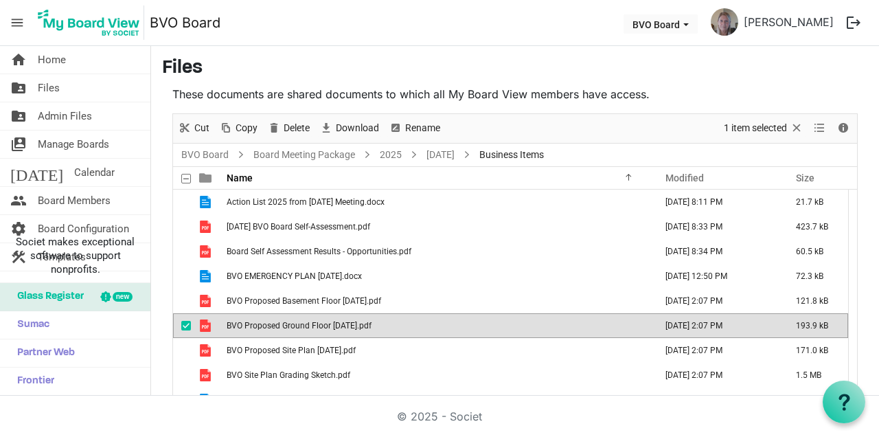
click at [822, 436] on html "menu BVO Board BVO Board Jayne Sutherland logout home Home folder_shared Files …" at bounding box center [439, 218] width 879 height 437
click at [803, 313] on td "193.9 kB" at bounding box center [815, 325] width 67 height 25
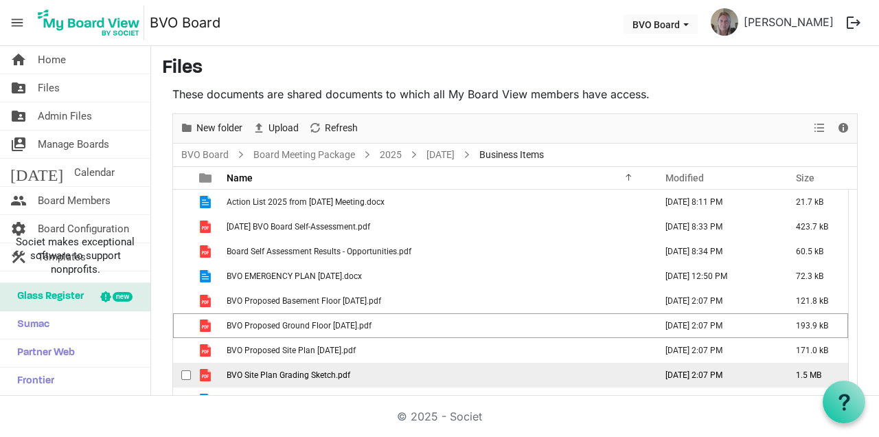
click at [309, 370] on span "BVO Site Plan Grading Sketch.pdf" at bounding box center [289, 375] width 124 height 10
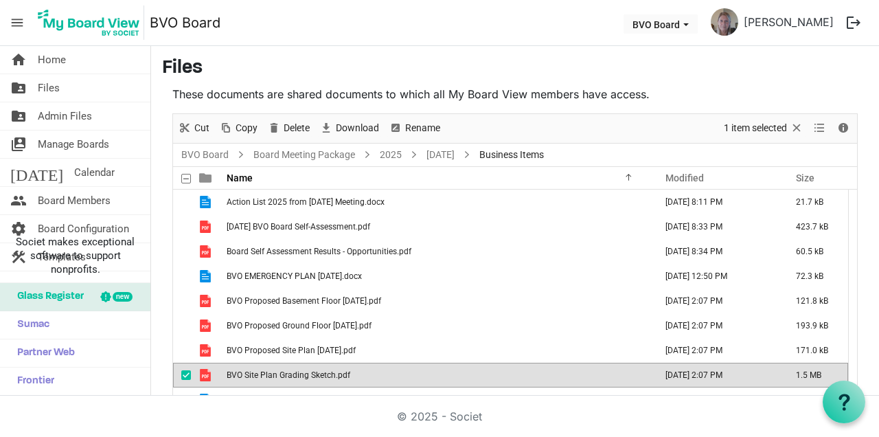
click at [309, 370] on span "BVO Site Plan Grading Sketch.pdf" at bounding box center [289, 375] width 124 height 10
click at [829, 436] on html "menu BVO Board BVO Board Jayne Sutherland logout home Home folder_shared Files …" at bounding box center [439, 218] width 879 height 437
click at [771, 313] on td "August 26, 2025 2:07 PM" at bounding box center [716, 325] width 131 height 25
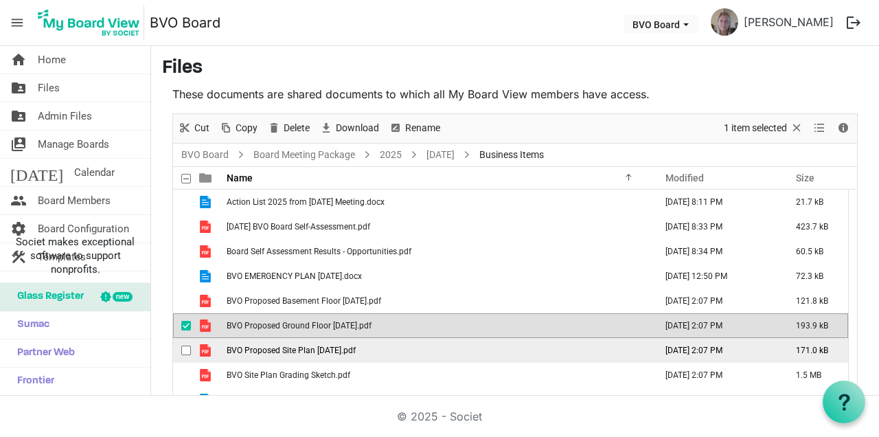
click at [327, 346] on span "BVO Proposed Site Plan 2025-08-25.pdf" at bounding box center [291, 351] width 129 height 10
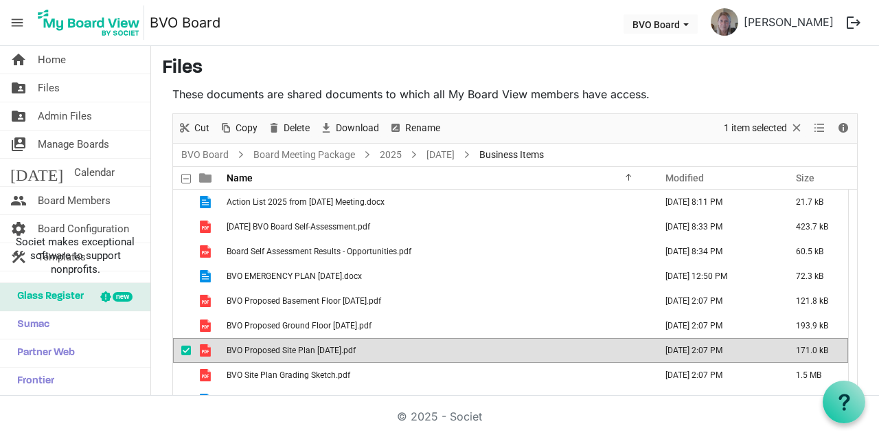
click at [327, 346] on span "BVO Proposed Site Plan 2025-08-25.pdf" at bounding box center [291, 351] width 129 height 10
click at [842, 436] on html "menu BVO Board BVO Board Jayne Sutherland logout home Home folder_shared Files …" at bounding box center [439, 218] width 879 height 437
click at [751, 313] on td "August 26, 2025 2:07 PM" at bounding box center [716, 325] width 131 height 25
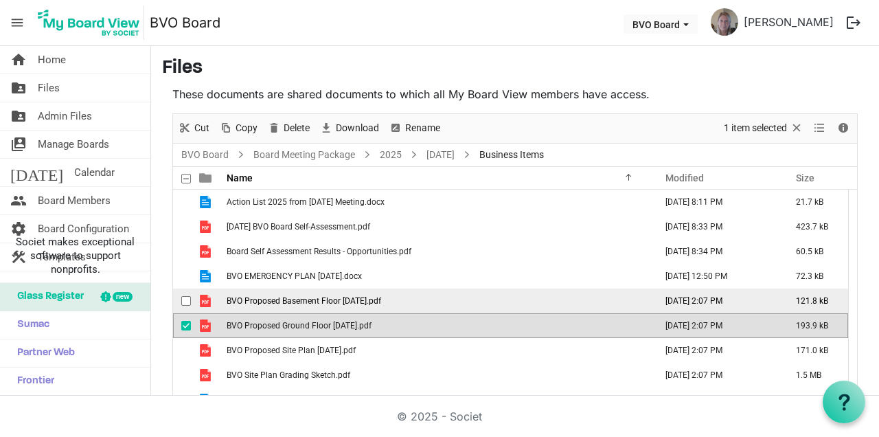
click at [281, 296] on span "BVO Proposed Basement Floor 2025-08-25.pdf" at bounding box center [304, 301] width 155 height 10
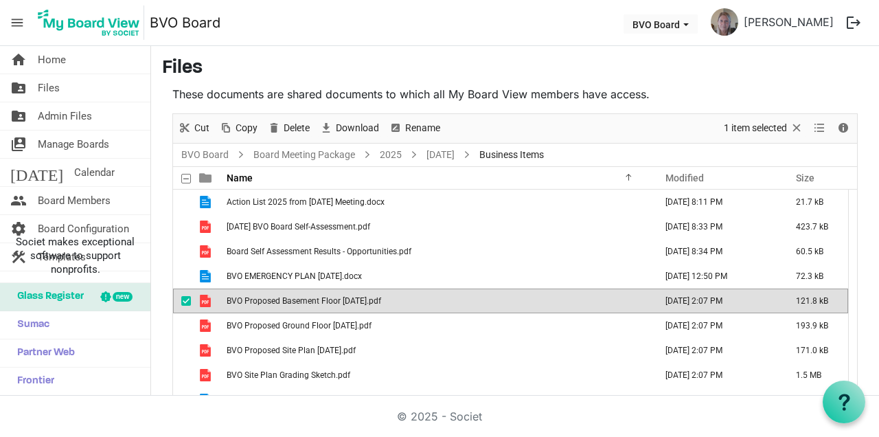
click at [824, 436] on html "menu BVO Board BVO Board Jayne Sutherland logout home Home folder_shared Files …" at bounding box center [439, 218] width 879 height 437
click at [759, 313] on td "August 26, 2025 2:07 PM" at bounding box center [716, 325] width 131 height 25
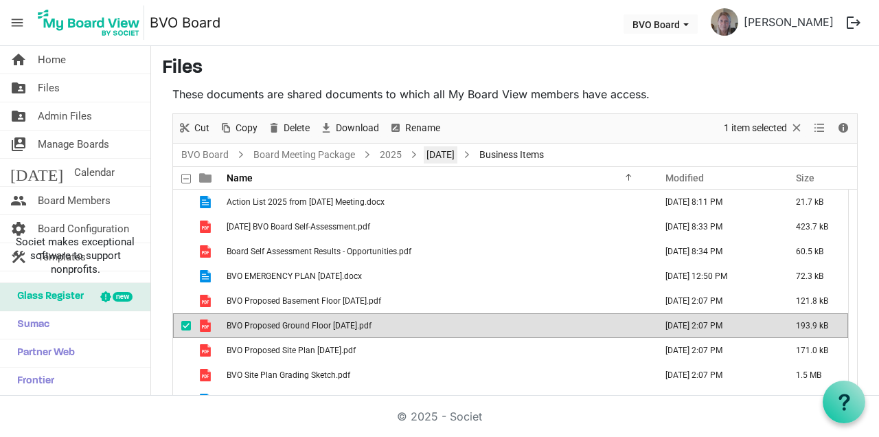
click at [458, 146] on link "[DATE]" at bounding box center [441, 154] width 34 height 17
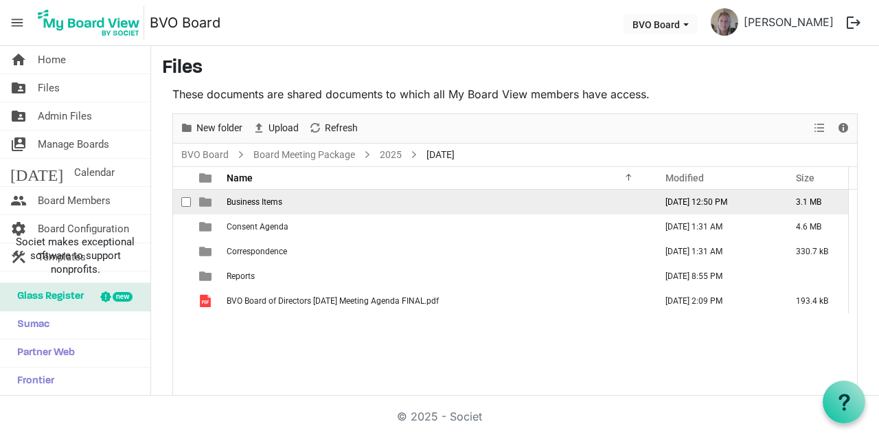
click at [241, 197] on span "Business Items" at bounding box center [255, 202] width 56 height 10
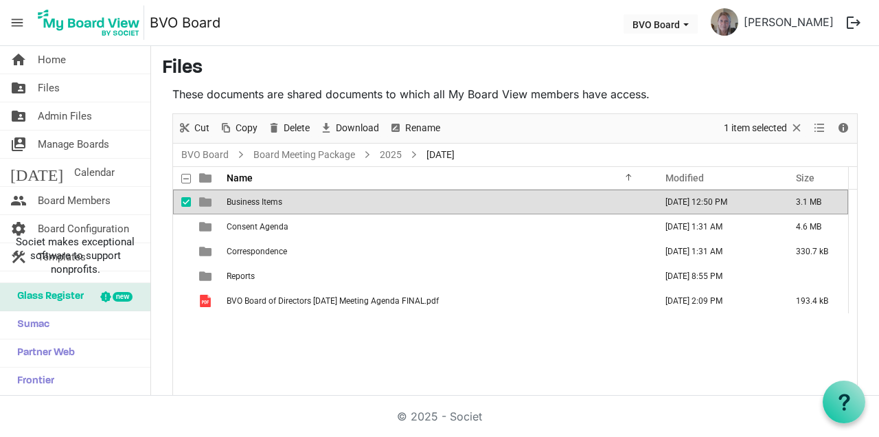
click at [240, 190] on td "Business Items" at bounding box center [437, 202] width 429 height 25
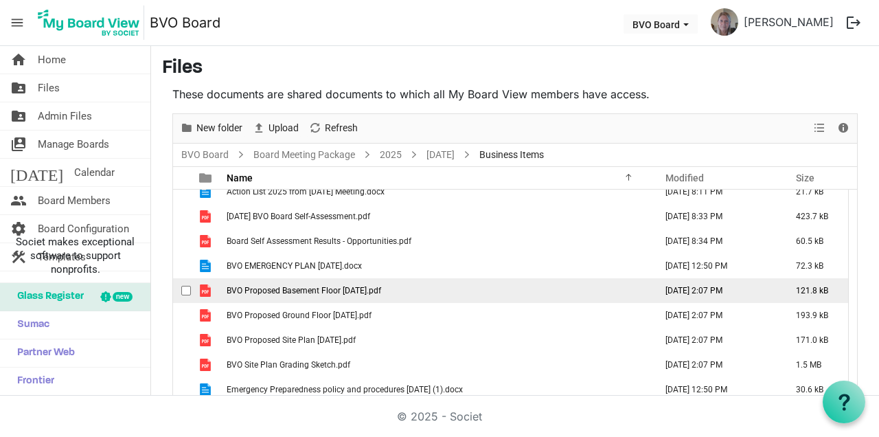
scroll to position [15, 0]
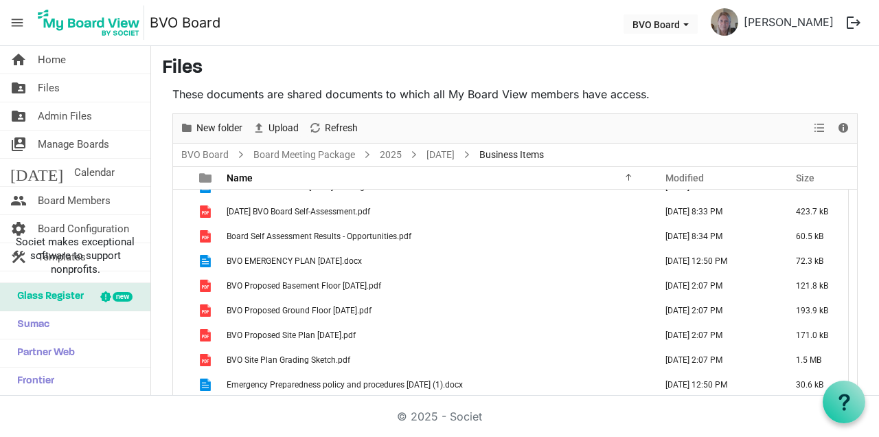
click at [390, 397] on td "Financial Policy-Approved Aug 2023 Under Revision July 2025 For Board Approval …" at bounding box center [437, 409] width 429 height 25
click at [828, 436] on html "menu BVO Board BVO Board Jayne Sutherland logout home Home folder_shared Files …" at bounding box center [439, 218] width 879 height 437
click at [753, 323] on td "August 26, 2025 2:07 PM" at bounding box center [716, 335] width 131 height 25
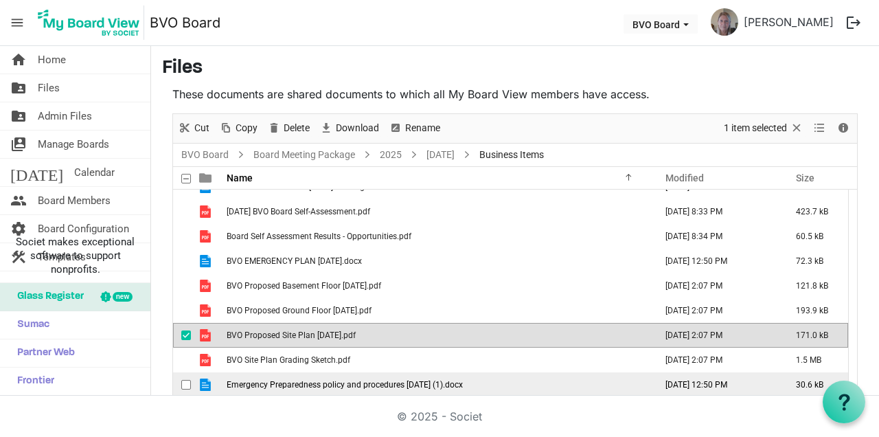
click at [332, 380] on span "Emergency Preparedness policy and procedures June 19 2025 (1).docx" at bounding box center [345, 385] width 236 height 10
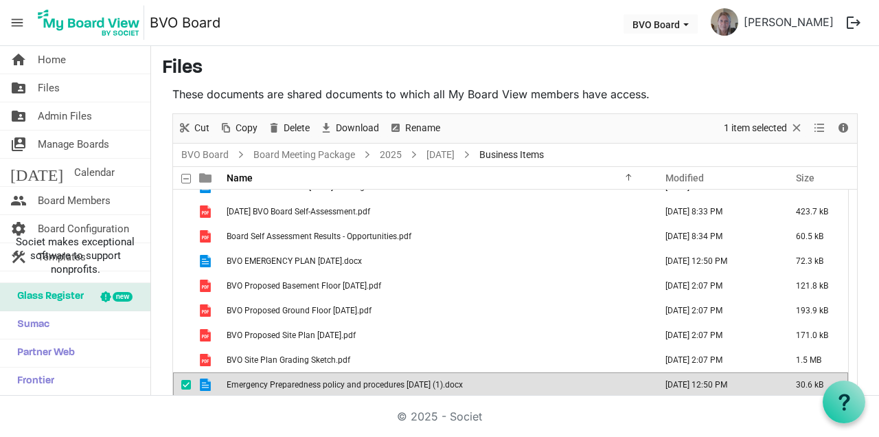
click at [332, 380] on span "Emergency Preparedness policy and procedures June 19 2025 (1).docx" at bounding box center [345, 385] width 236 height 10
click at [808, 436] on html "menu BVO Board BVO Board Jayne Sutherland logout home Home folder_shared Files …" at bounding box center [439, 218] width 879 height 437
click at [587, 323] on td "BVO Proposed Site Plan 2025-08-25.pdf" at bounding box center [437, 335] width 429 height 25
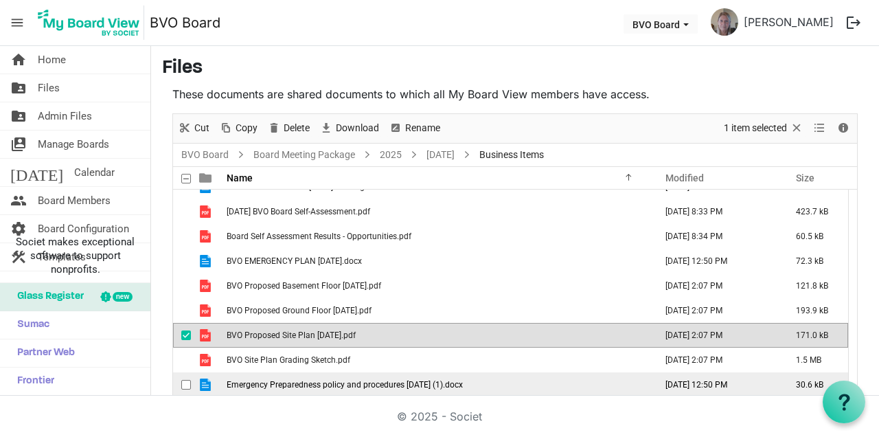
click at [381, 380] on span "Emergency Preparedness policy and procedures June 19 2025 (1).docx" at bounding box center [345, 385] width 236 height 10
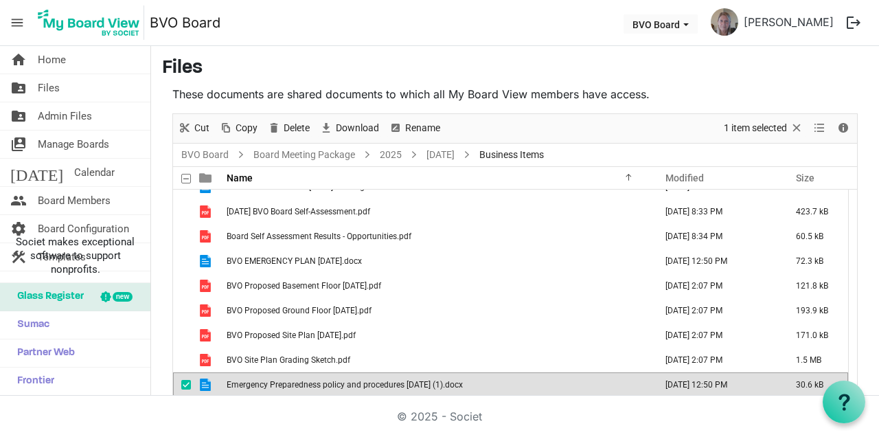
click at [381, 380] on span "Emergency Preparedness policy and procedures June 19 2025 (1).docx" at bounding box center [345, 385] width 236 height 10
click at [826, 436] on html "menu BVO Board BVO Board Jayne Sutherland logout home Home folder_shared Files …" at bounding box center [439, 218] width 879 height 437
click at [862, 86] on div "These documents are shared documents to which all My Board View members have ac…" at bounding box center [515, 254] width 706 height 337
click at [319, 372] on td "Emergency Preparedness policy and procedures June 19 2025 (1).docx" at bounding box center [437, 384] width 429 height 25
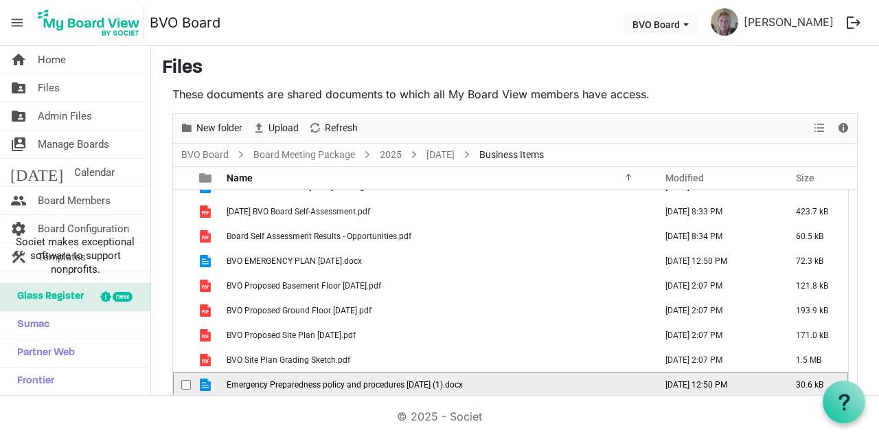
click at [505, 372] on td "Emergency Preparedness policy and procedures June 19 2025 (1).docx" at bounding box center [437, 384] width 429 height 25
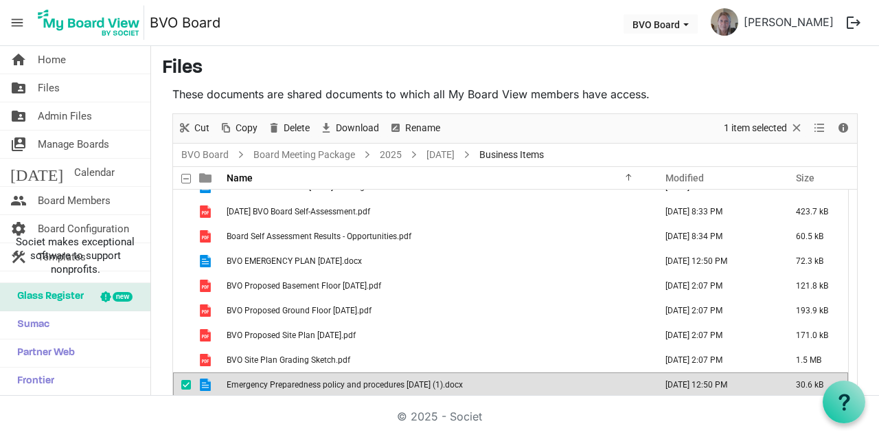
click at [505, 372] on td "Emergency Preparedness policy and procedures June 19 2025 (1).docx" at bounding box center [437, 384] width 429 height 25
click at [825, 436] on html "menu BVO Board BVO Board Jayne Sutherland logout home Home folder_shared Files …" at bounding box center [439, 218] width 879 height 437
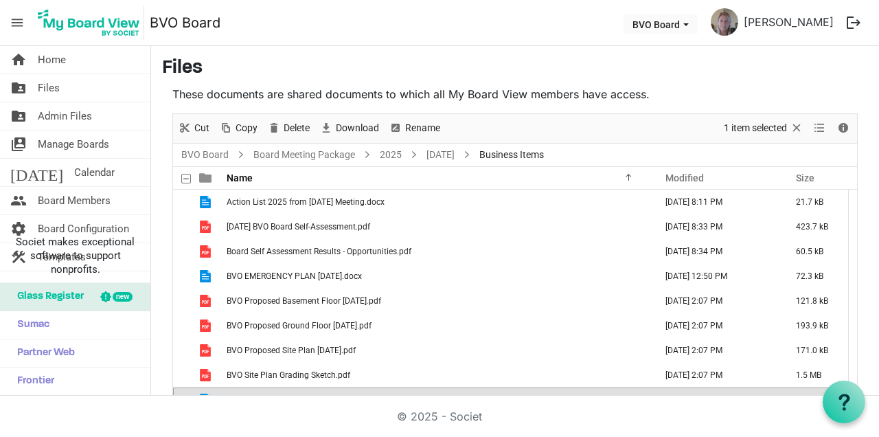
click at [737, 197] on td "August 25, 2025 8:11 PM" at bounding box center [716, 202] width 131 height 25
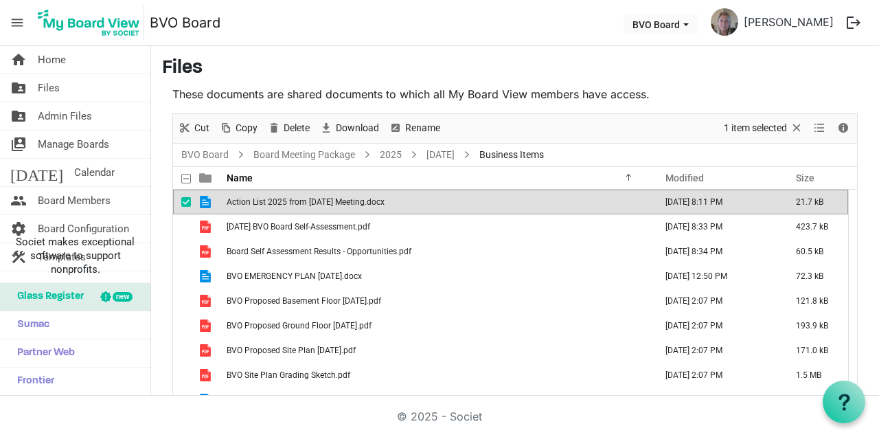
click at [692, 197] on td "August 25, 2025 8:11 PM" at bounding box center [716, 202] width 131 height 25
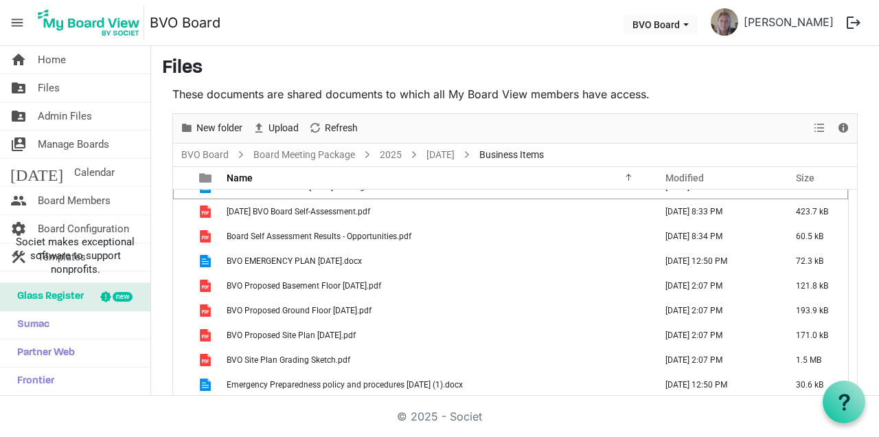
scroll to position [44, 0]
click at [459, 396] on div "home Home folder_shared Files folder_shared Admin Files switch_account Manage B…" at bounding box center [439, 221] width 879 height 350
click at [459, 380] on span "Emergency Preparedness policy and procedures June 19 2025 (1).docx" at bounding box center [345, 385] width 236 height 10
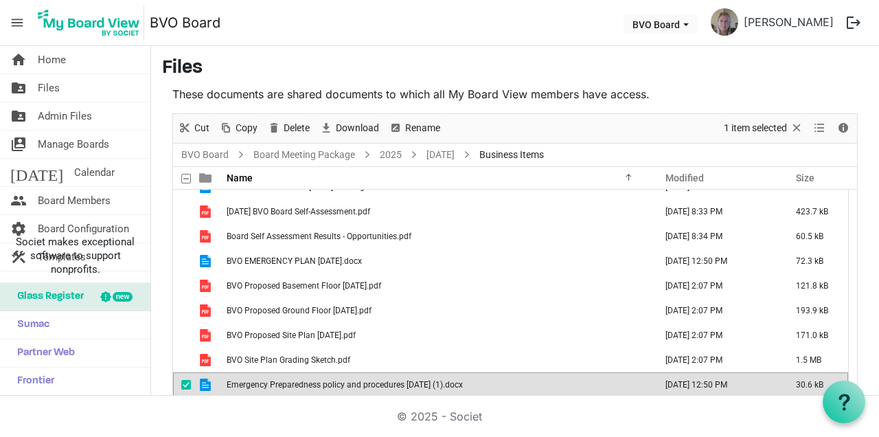
click at [465, 372] on td "Emergency Preparedness policy and procedures June 19 2025 (1).docx" at bounding box center [437, 384] width 429 height 25
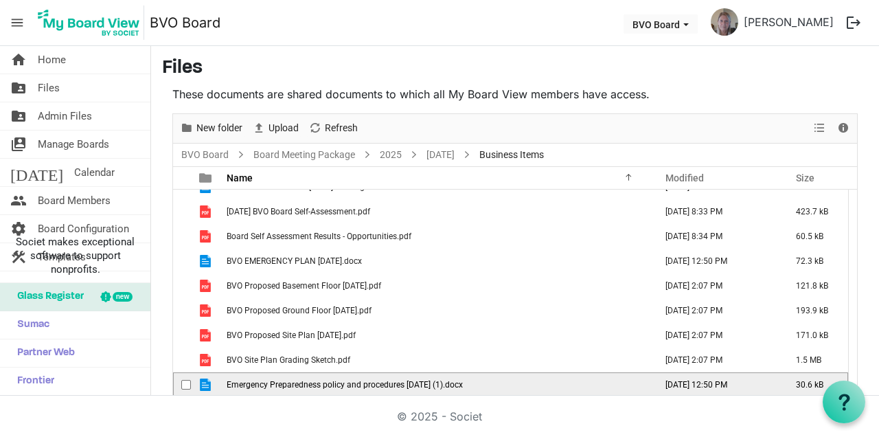
click at [465, 372] on td "Emergency Preparedness policy and procedures June 19 2025 (1).docx" at bounding box center [437, 384] width 429 height 25
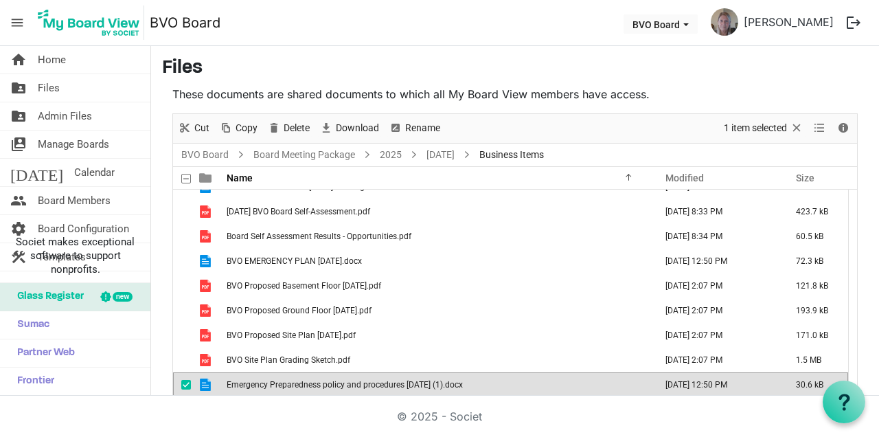
click at [465, 372] on td "Emergency Preparedness policy and procedures June 19 2025 (1).docx" at bounding box center [437, 384] width 429 height 25
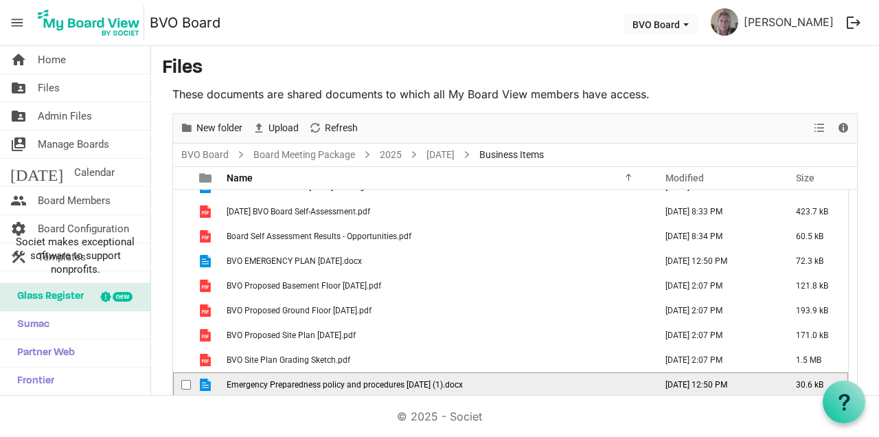
click at [465, 372] on td "Emergency Preparedness policy and procedures June 19 2025 (1).docx" at bounding box center [437, 384] width 429 height 25
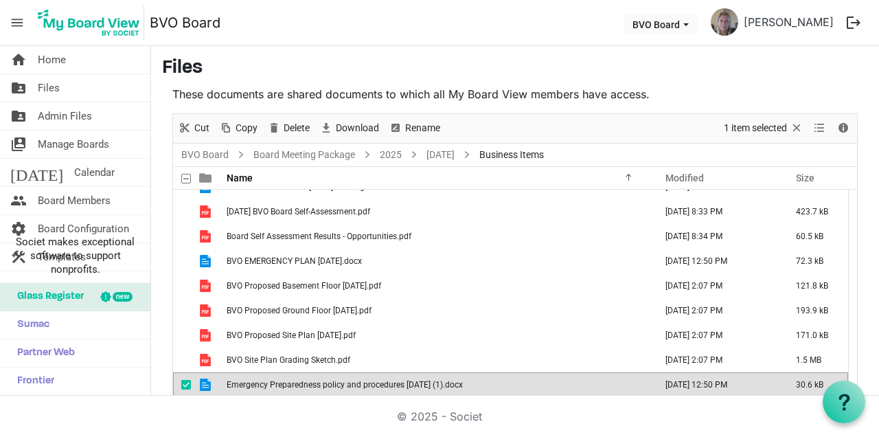
click at [330, 396] on div "home Home folder_shared Files folder_shared Admin Files switch_account Manage B…" at bounding box center [439, 221] width 879 height 350
click at [826, 436] on html "menu BVO Board BVO Board Jayne Sutherland logout home Home folder_shared Files …" at bounding box center [439, 218] width 879 height 437
click at [792, 391] on div "home Home folder_shared Files folder_shared Admin Files switch_account Manage B…" at bounding box center [439, 221] width 879 height 350
click at [870, 82] on main "Files These documents are shared documents to which all My Board View members h…" at bounding box center [515, 240] width 728 height 388
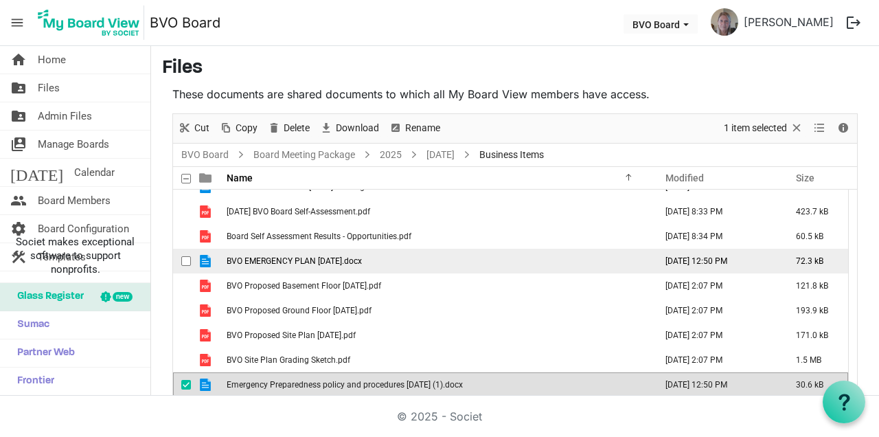
click at [323, 256] on span "BVO EMERGENCY PLAN August 25, 2025.docx" at bounding box center [294, 261] width 135 height 10
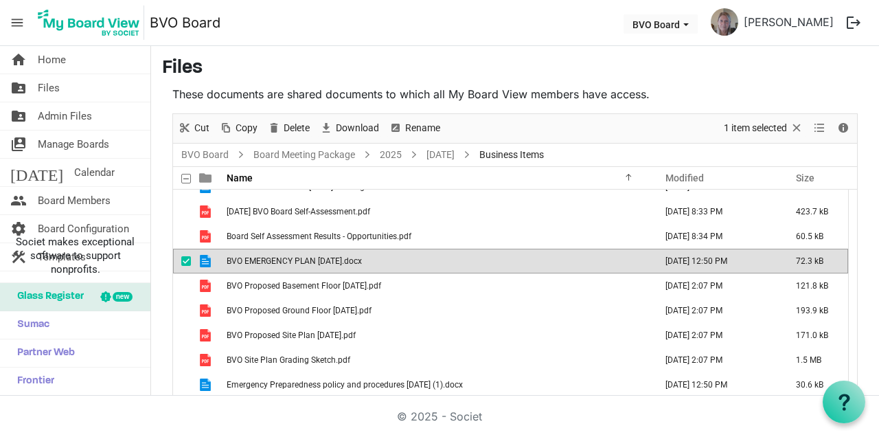
click at [323, 256] on span "BVO EMERGENCY PLAN August 25, 2025.docx" at bounding box center [294, 261] width 135 height 10
click at [835, 436] on html "menu BVO Board BVO Board Jayne Sutherland logout home Home folder_shared Files …" at bounding box center [439, 218] width 879 height 437
click at [752, 396] on div "home Home folder_shared Files folder_shared Admin Files switch_account Manage B…" at bounding box center [439, 221] width 879 height 350
click at [860, 86] on div "These documents are shared documents to which all My Board View members have ac…" at bounding box center [515, 254] width 706 height 337
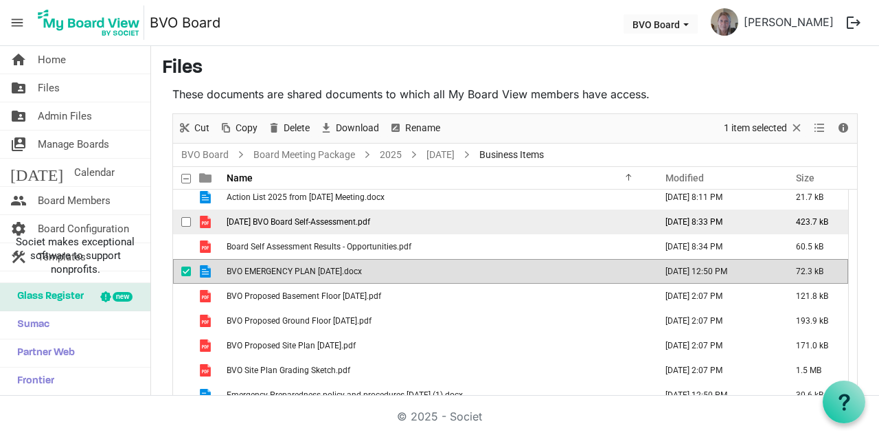
scroll to position [0, 0]
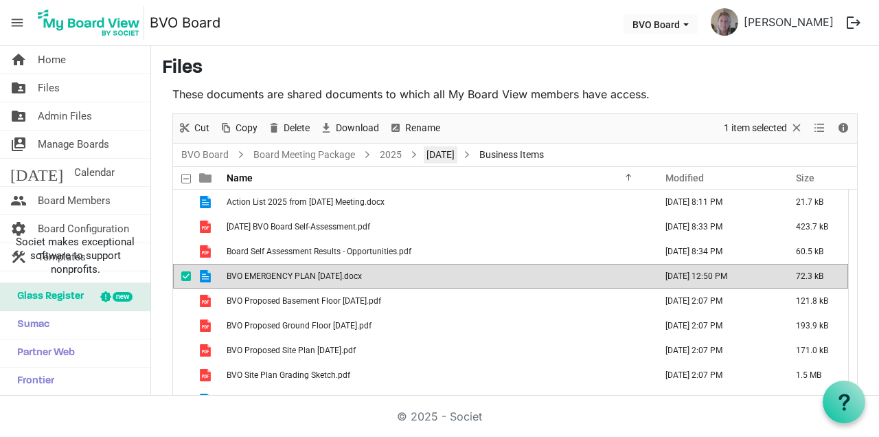
click at [436, 146] on link "[DATE]" at bounding box center [441, 154] width 34 height 17
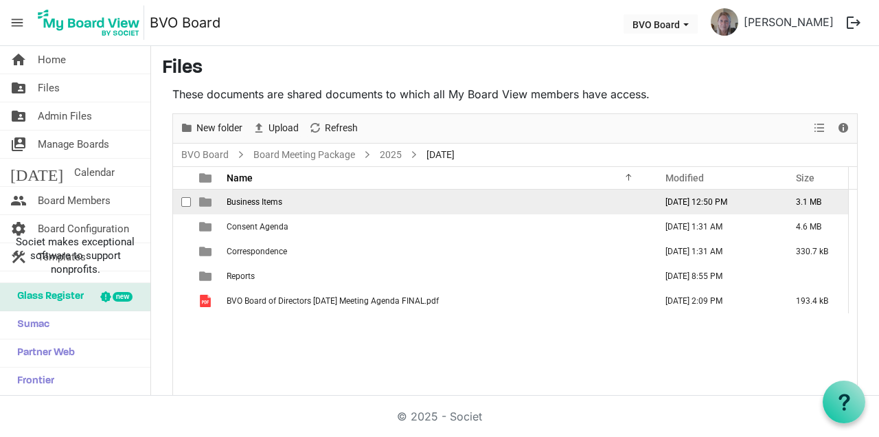
click at [269, 197] on span "Business Items" at bounding box center [255, 202] width 56 height 10
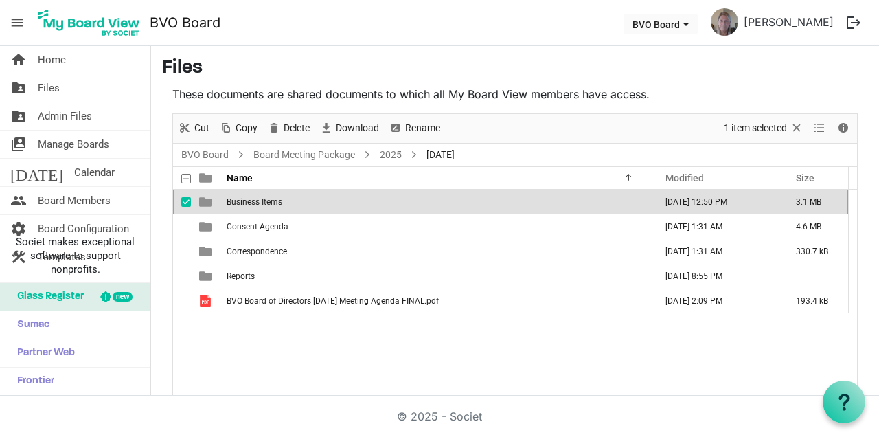
click at [274, 197] on span "Business Items" at bounding box center [255, 202] width 56 height 10
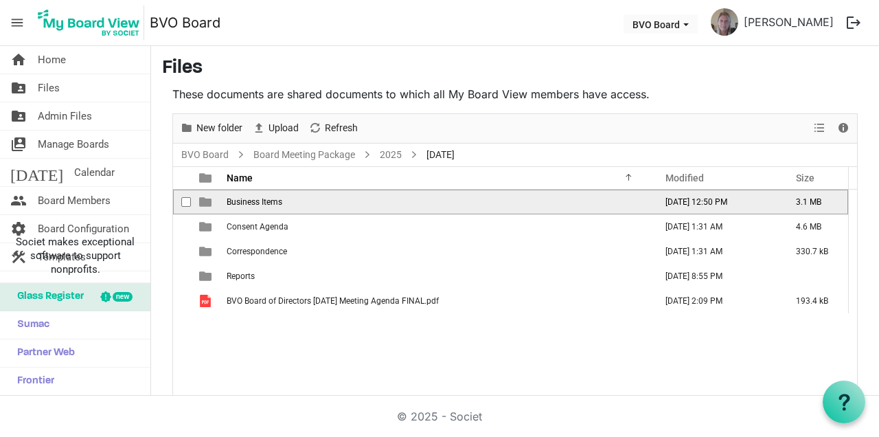
click at [274, 197] on span "Business Items" at bounding box center [255, 202] width 56 height 10
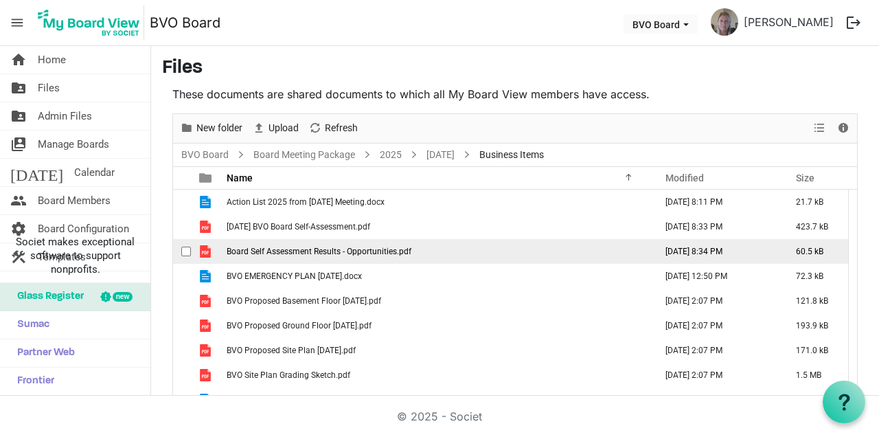
click at [352, 247] on span "Board Self Assessment Results - Opportunities.pdf" at bounding box center [319, 252] width 185 height 10
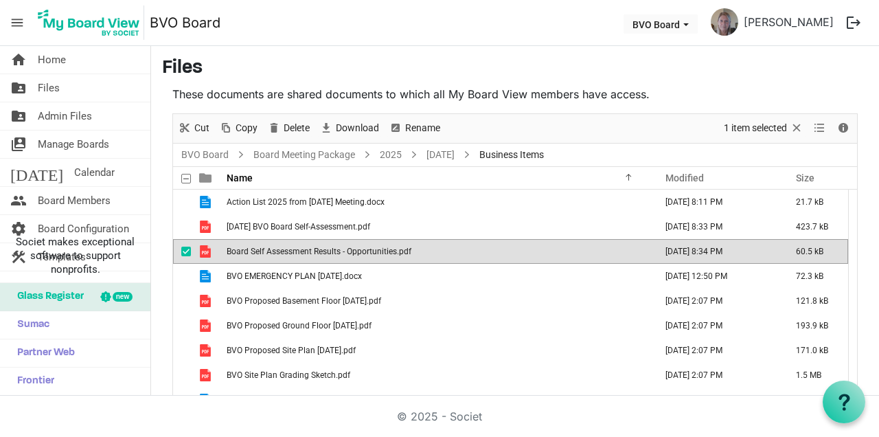
click at [352, 247] on span "Board Self Assessment Results - Opportunities.pdf" at bounding box center [319, 252] width 185 height 10
click at [810, 436] on html "menu BVO Board BVO Board Jayne Sutherland logout home Home folder_shared Files …" at bounding box center [439, 218] width 879 height 437
click at [770, 289] on td "August 26, 2025 2:07 PM" at bounding box center [716, 301] width 131 height 25
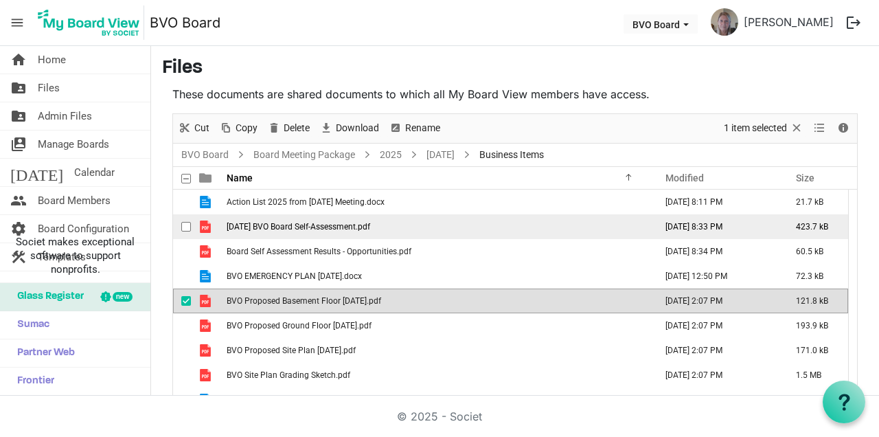
click at [373, 214] on td "April 2025 BVO Board Self-Assessment.pdf" at bounding box center [437, 226] width 429 height 25
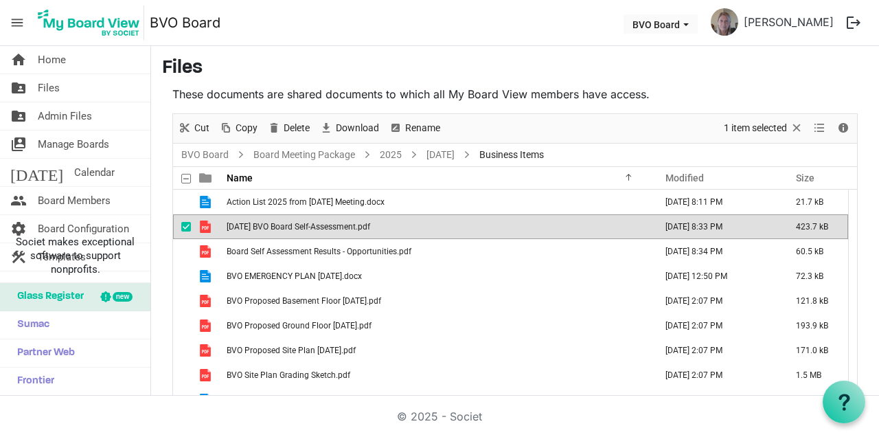
click at [373, 214] on td "April 2025 BVO Board Self-Assessment.pdf" at bounding box center [437, 226] width 429 height 25
click at [809, 436] on html "menu BVO Board BVO Board Jayne Sutherland logout home Home folder_shared Files …" at bounding box center [439, 218] width 879 height 437
click at [749, 289] on td "August 26, 2025 2:07 PM" at bounding box center [716, 301] width 131 height 25
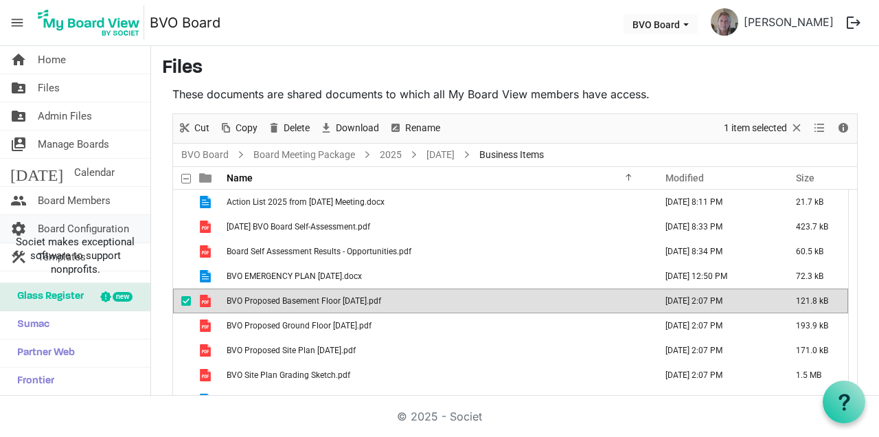
click at [114, 229] on span "Board Configuration" at bounding box center [83, 228] width 91 height 27
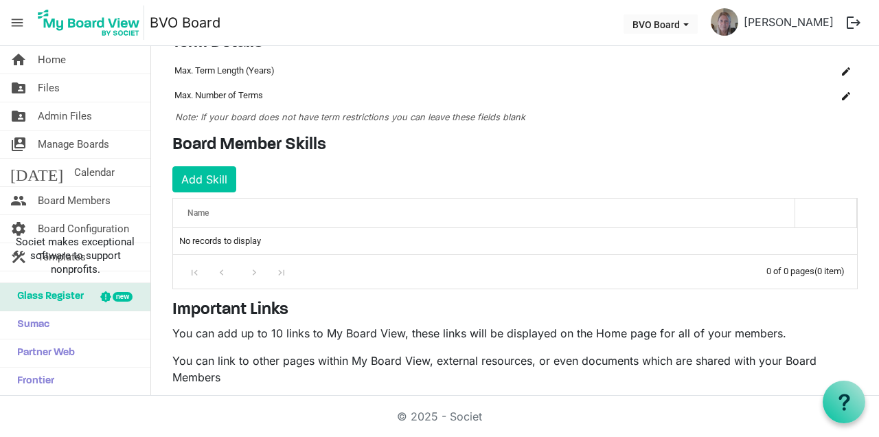
scroll to position [88, 0]
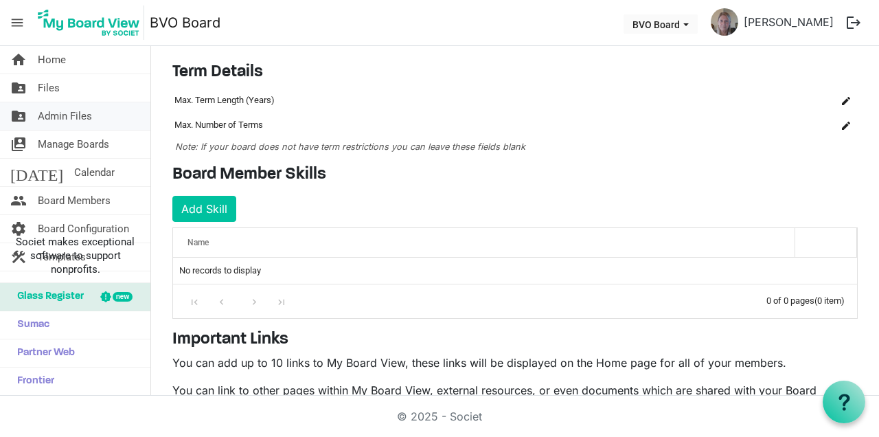
click at [87, 122] on span "Admin Files" at bounding box center [65, 115] width 54 height 27
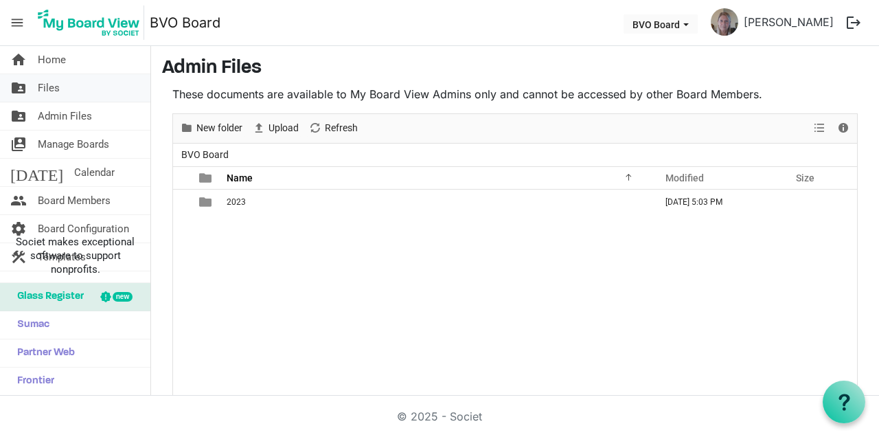
click at [58, 80] on span "Files" at bounding box center [49, 87] width 22 height 27
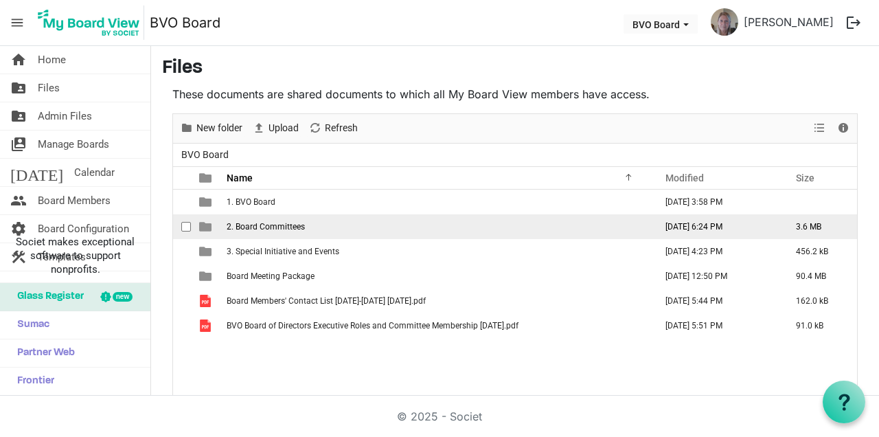
click at [248, 225] on span "2. Board Committees" at bounding box center [266, 227] width 78 height 10
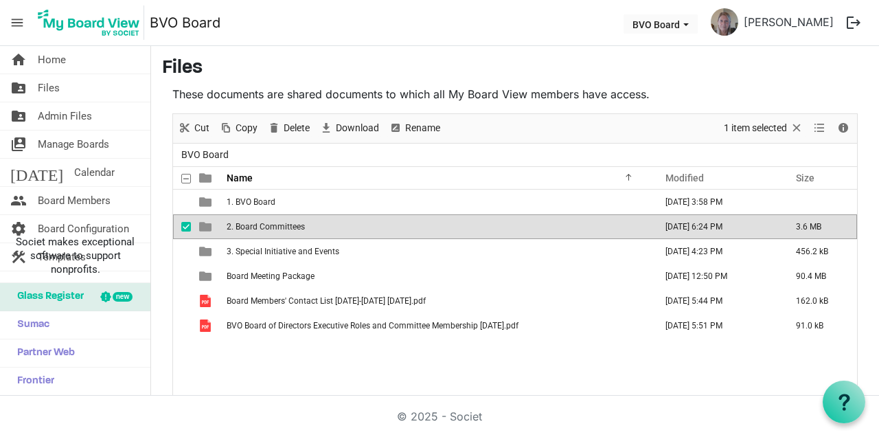
click at [248, 225] on span "2. Board Committees" at bounding box center [266, 227] width 78 height 10
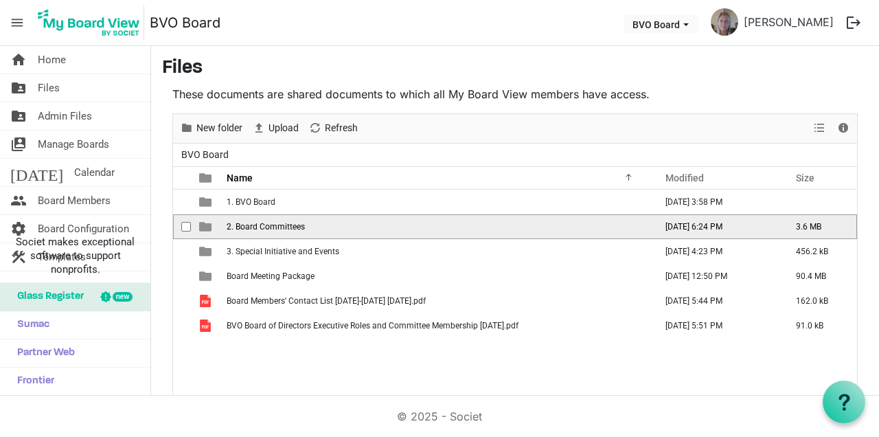
click at [248, 225] on span "2. Board Committees" at bounding box center [266, 227] width 78 height 10
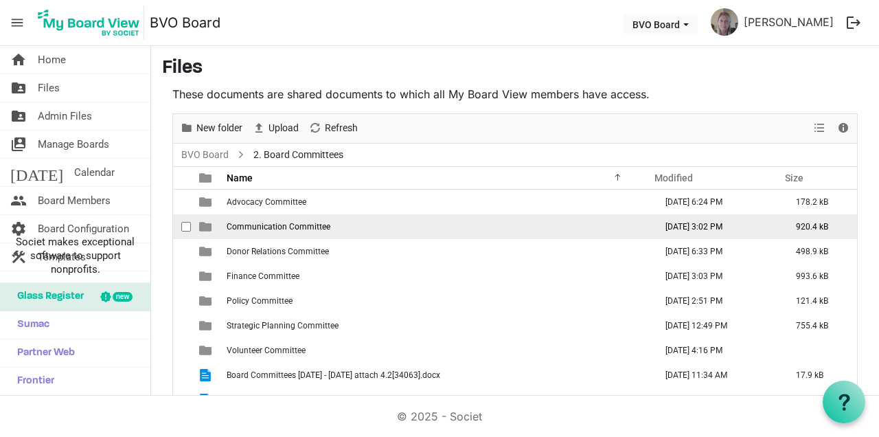
click at [288, 227] on span "Communication Committee" at bounding box center [279, 227] width 104 height 10
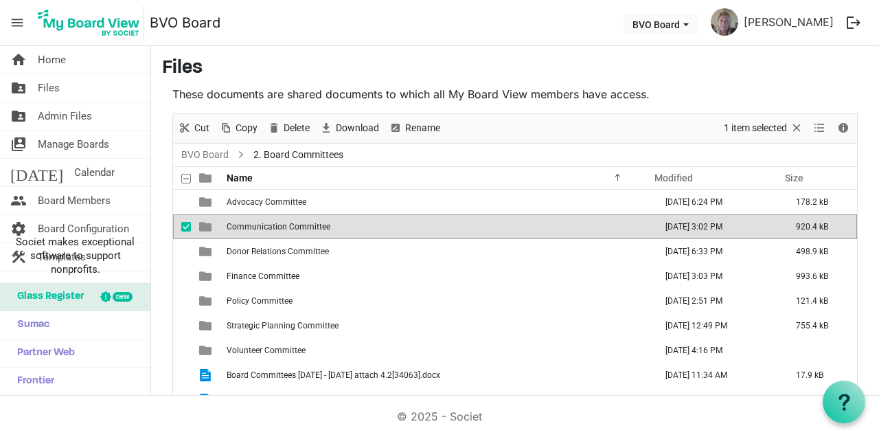
click at [288, 227] on span "Communication Committee" at bounding box center [279, 227] width 104 height 10
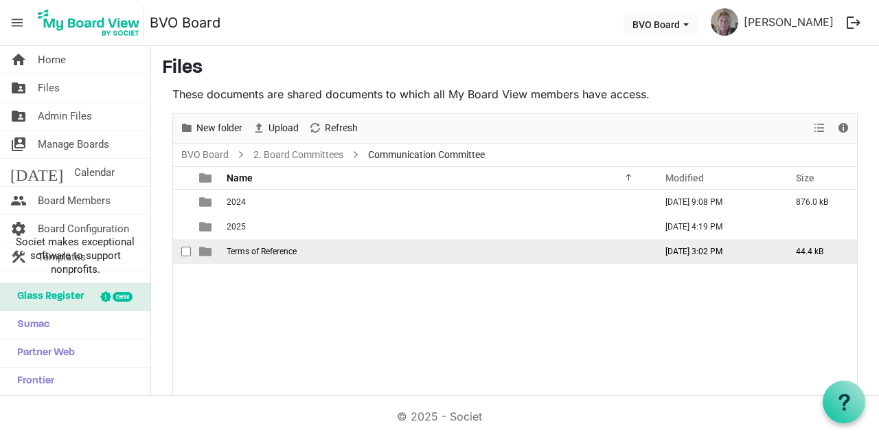
click at [282, 251] on span "Terms of Reference" at bounding box center [262, 252] width 70 height 10
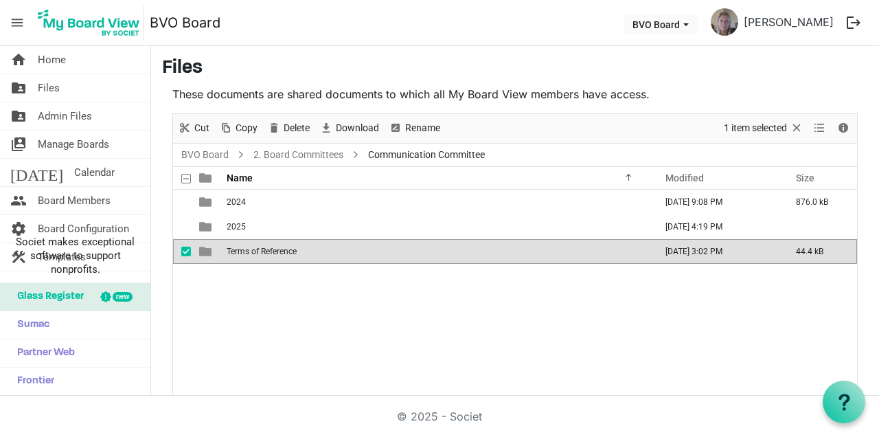
click at [282, 251] on span "Terms of Reference" at bounding box center [262, 252] width 70 height 10
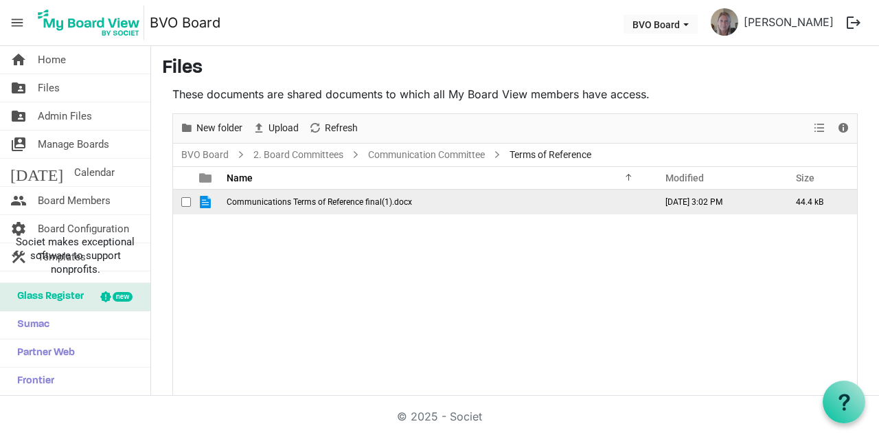
click at [300, 204] on span "Communications Terms of Reference final(1).docx" at bounding box center [320, 202] width 186 height 10
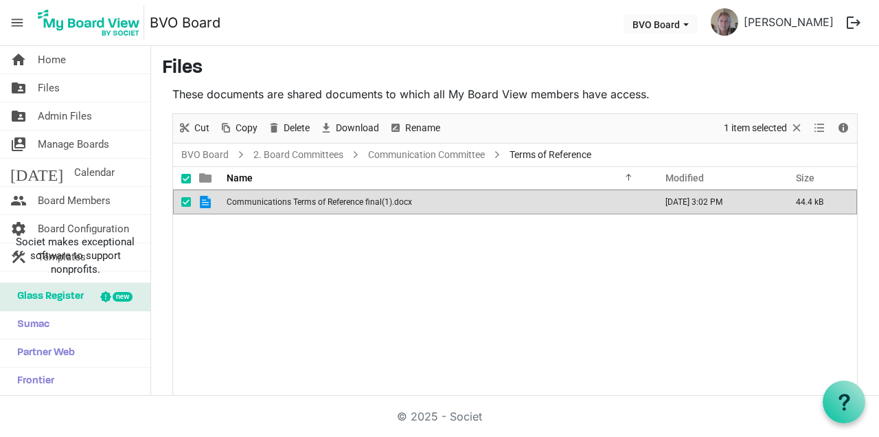
click at [300, 204] on span "Communications Terms of Reference final(1).docx" at bounding box center [320, 202] width 186 height 10
click at [831, 436] on html "menu BVO Board BVO Board Jayne Sutherland logout home Home folder_shared Files …" at bounding box center [439, 218] width 879 height 437
click at [858, 80] on h3 "Files" at bounding box center [515, 68] width 706 height 23
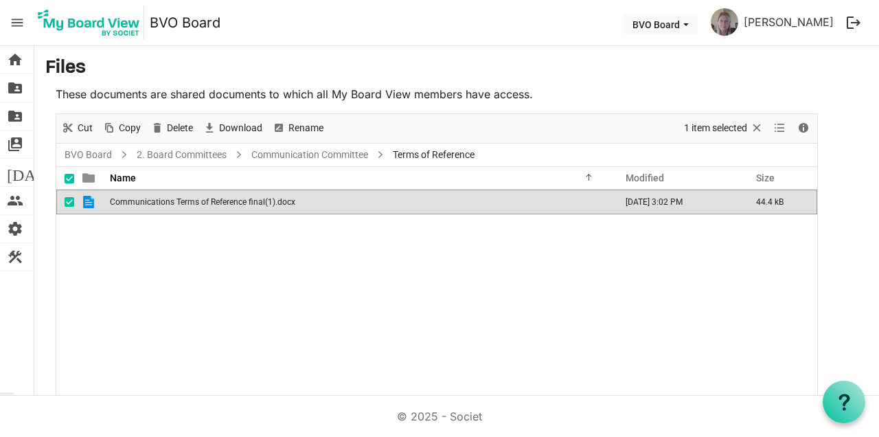
click at [119, 32] on img at bounding box center [89, 22] width 111 height 34
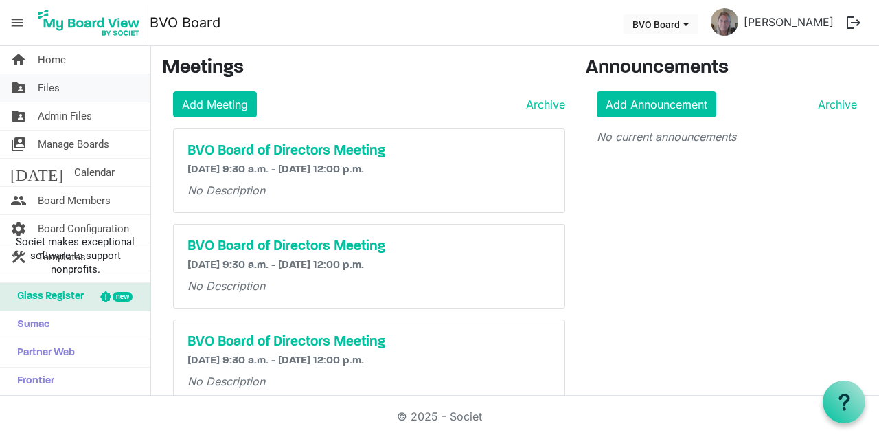
click at [58, 88] on span "Files" at bounding box center [49, 87] width 22 height 27
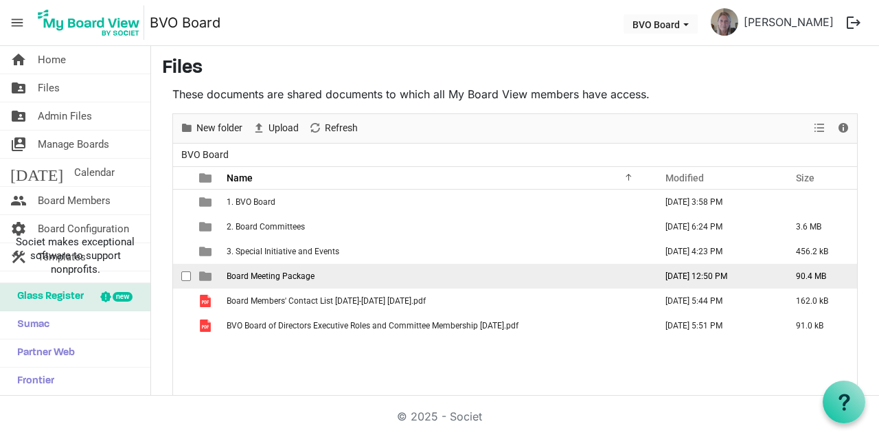
click at [295, 278] on span "Board Meeting Package" at bounding box center [271, 276] width 88 height 10
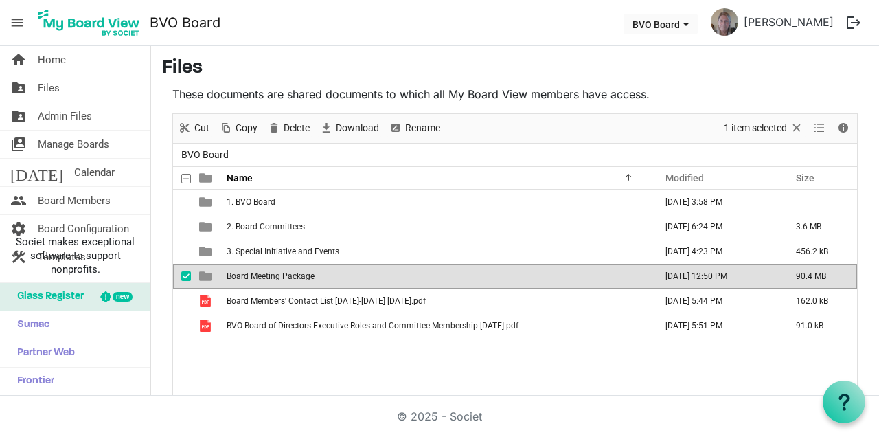
click at [322, 278] on td "Board Meeting Package" at bounding box center [437, 276] width 429 height 25
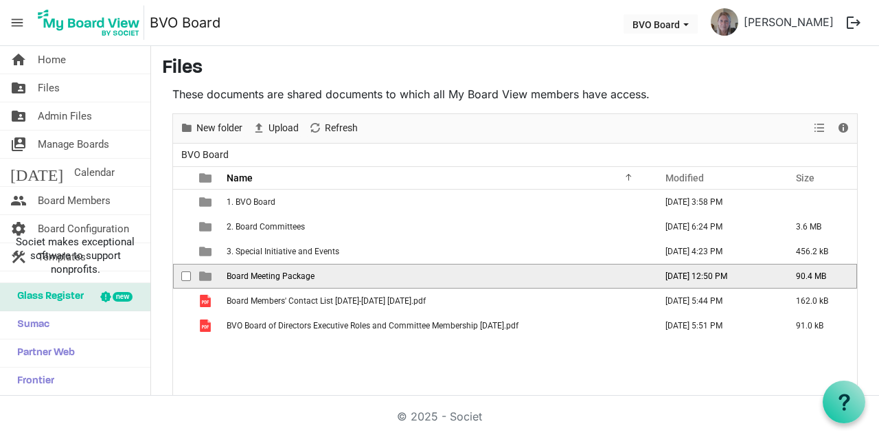
click at [322, 278] on td "Board Meeting Package" at bounding box center [437, 276] width 429 height 25
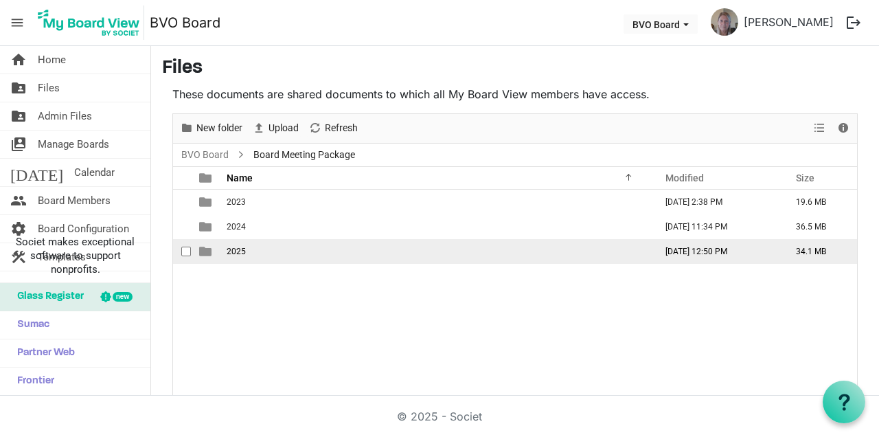
click at [237, 257] on td "2025" at bounding box center [437, 251] width 429 height 25
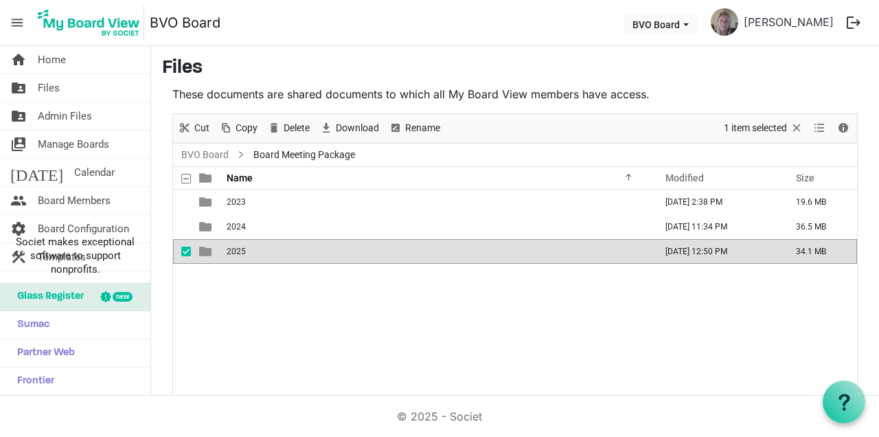
click at [237, 257] on td "2025" at bounding box center [437, 251] width 429 height 25
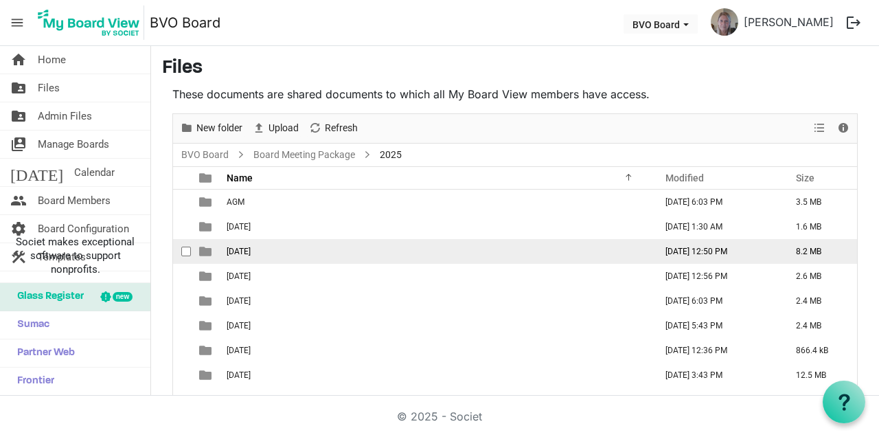
click at [251, 252] on span "[DATE]" at bounding box center [239, 252] width 24 height 10
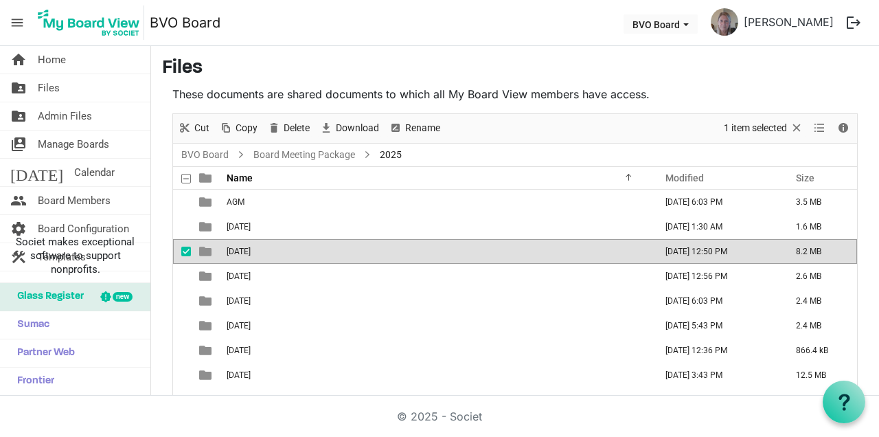
click at [262, 258] on td "[DATE]" at bounding box center [437, 251] width 429 height 25
